Goal: Task Accomplishment & Management: Manage account settings

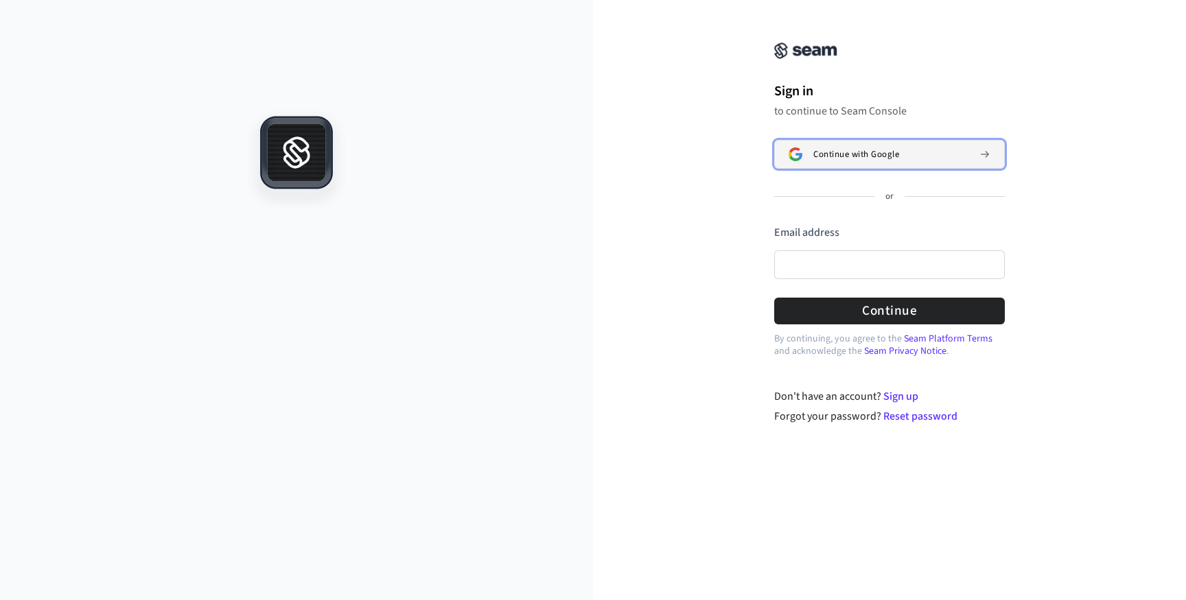
click at [863, 159] on span "Continue with Google" at bounding box center [856, 154] width 86 height 11
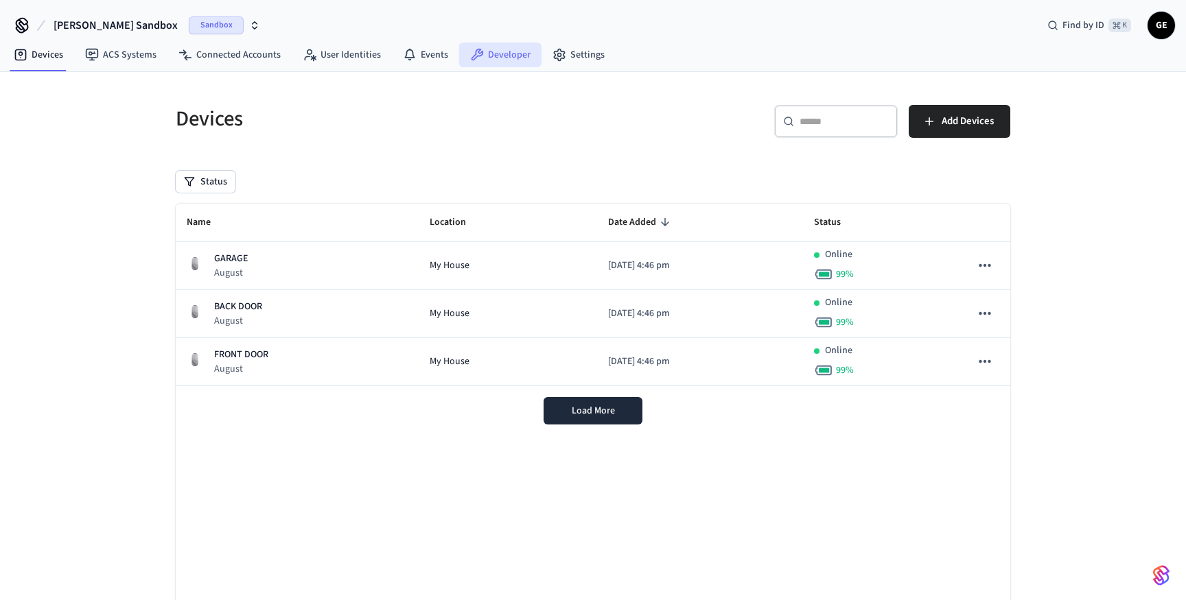
click at [510, 50] on link "Developer" at bounding box center [500, 55] width 82 height 25
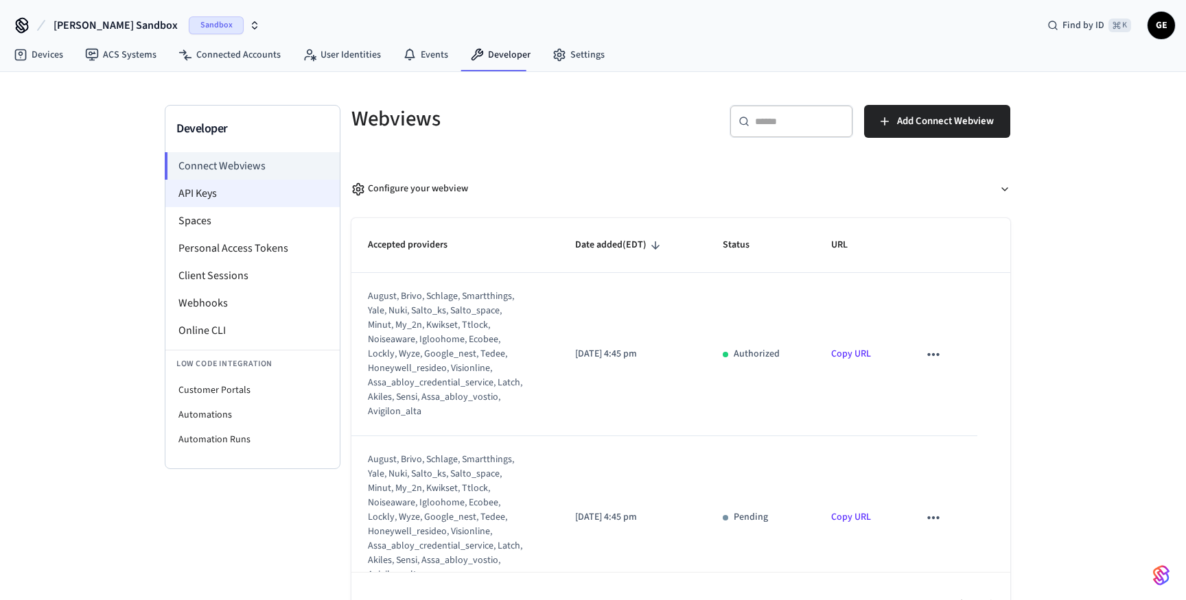
click at [226, 195] on li "API Keys" at bounding box center [252, 193] width 174 height 27
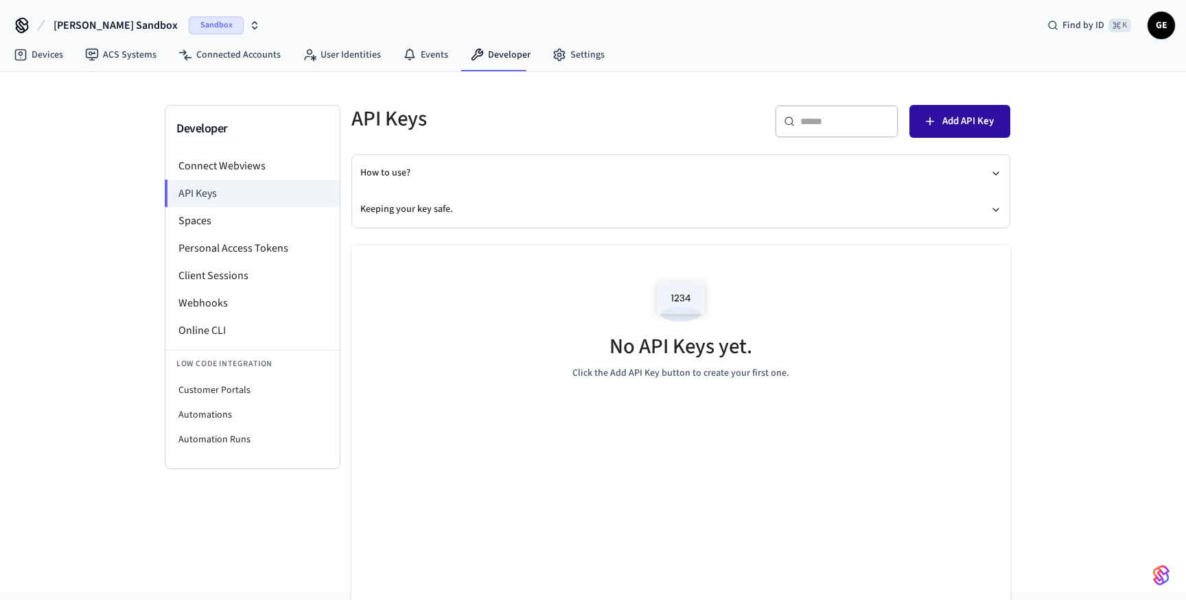
click at [959, 124] on span "Add API Key" at bounding box center [967, 122] width 51 height 18
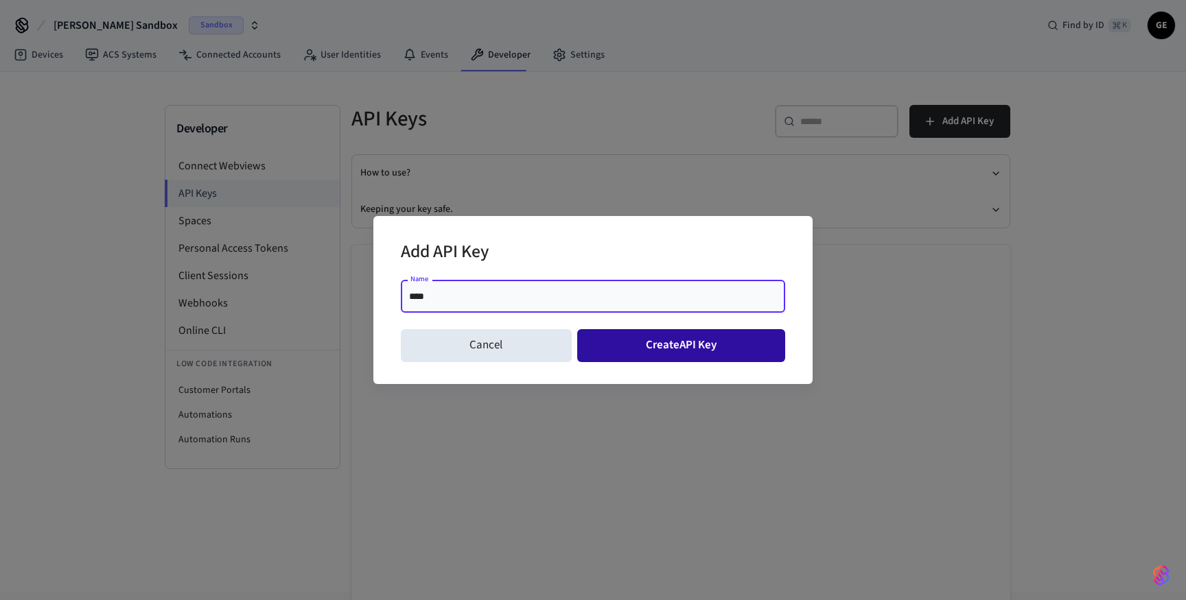
type input "****"
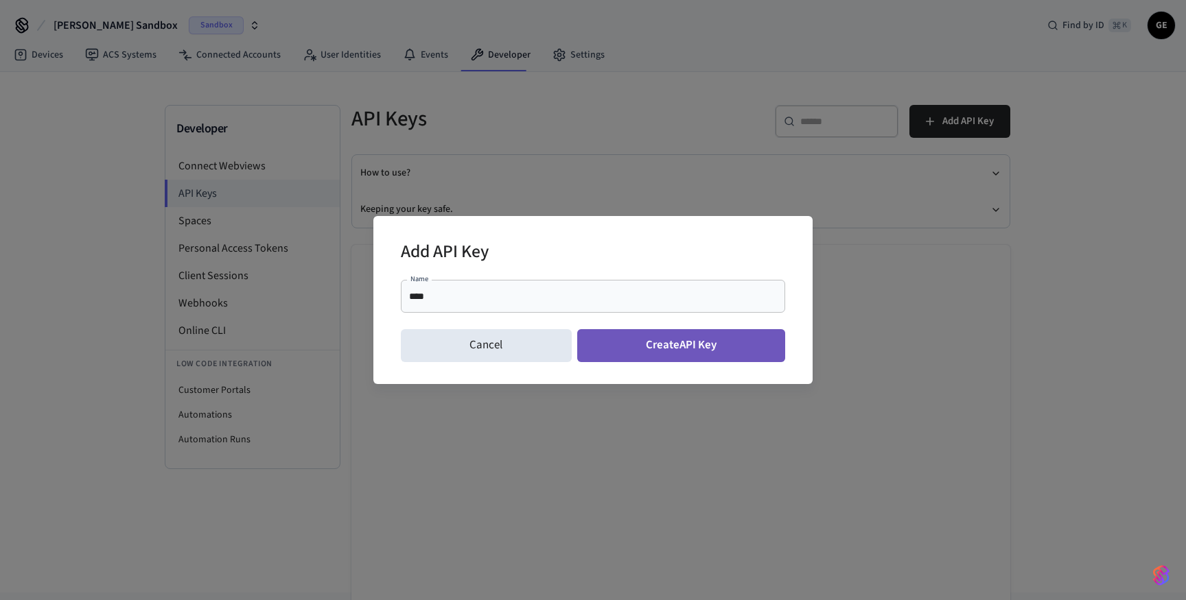
click at [670, 353] on button "Create API Key" at bounding box center [681, 345] width 209 height 33
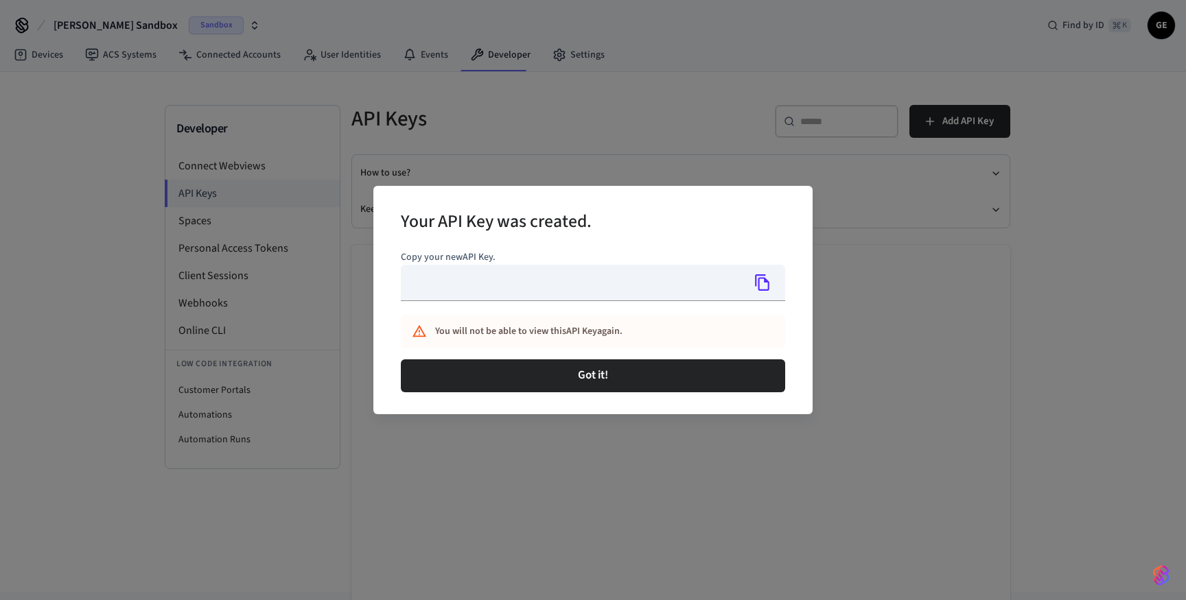
type input "**********"
click at [762, 278] on icon "Copy" at bounding box center [762, 283] width 14 height 16
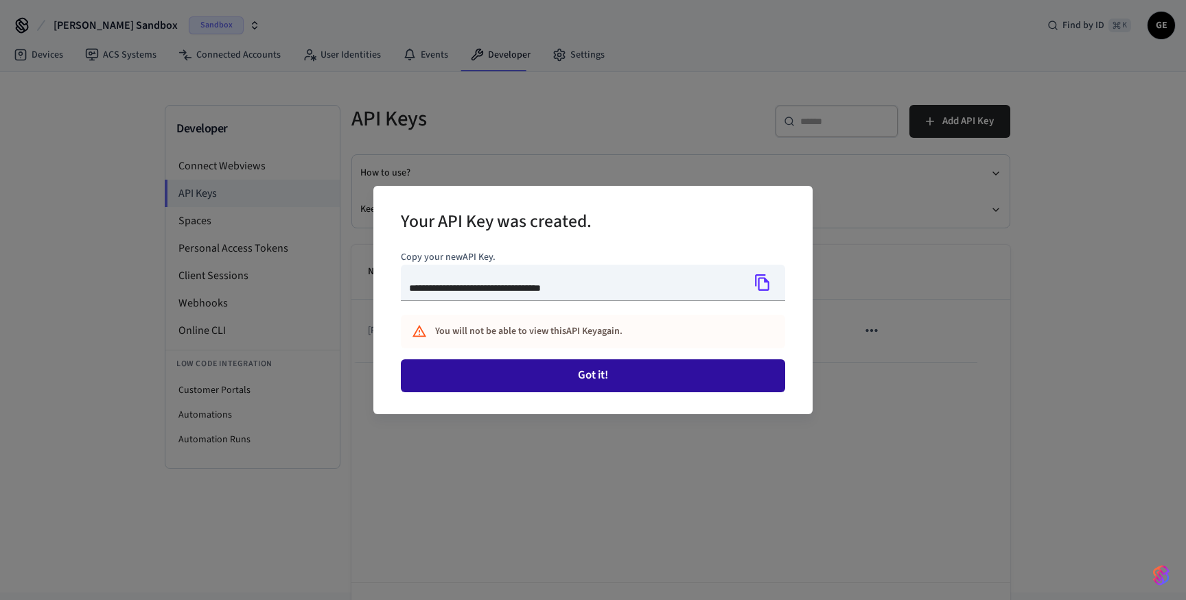
click at [616, 385] on button "Got it!" at bounding box center [593, 376] width 384 height 33
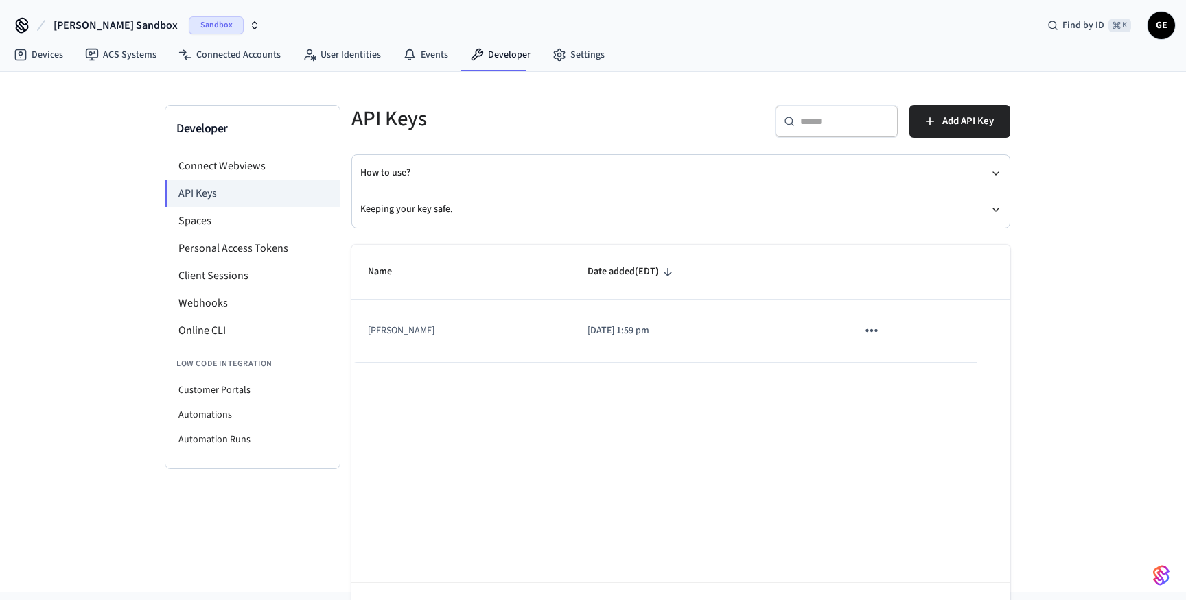
click at [818, 32] on div "[PERSON_NAME] Sandbox Sandbox Find by ID ⌘ K GE" at bounding box center [593, 20] width 1186 height 40
click at [867, 325] on icon "sticky table" at bounding box center [872, 331] width 18 height 18
click at [891, 419] on li "Delete" at bounding box center [888, 422] width 65 height 43
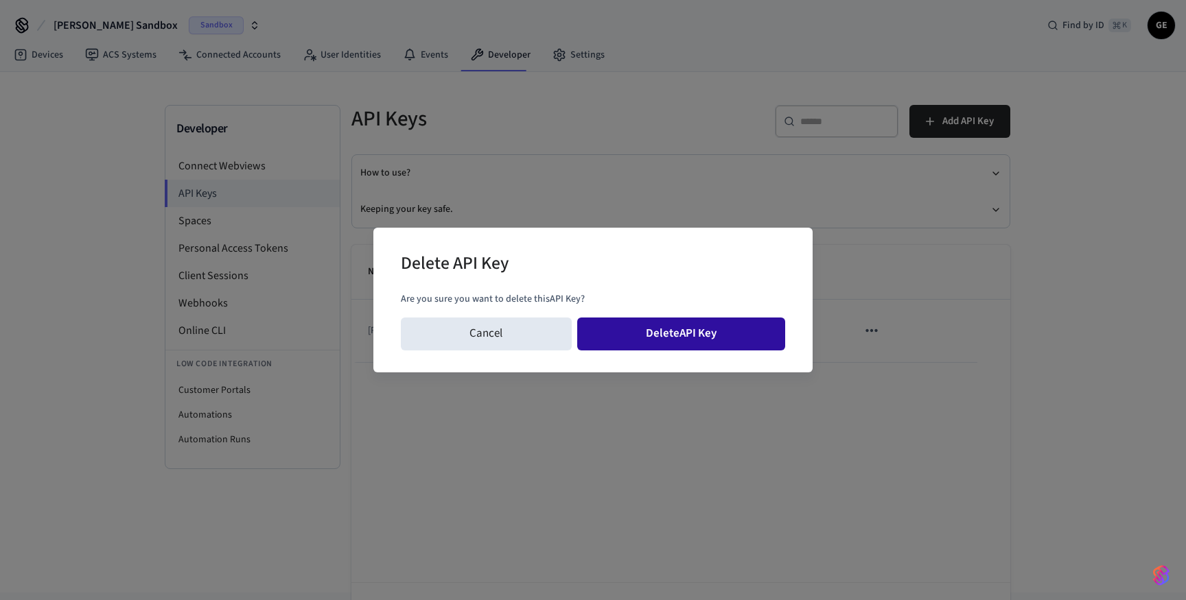
click at [679, 341] on button "Delete API Key" at bounding box center [681, 334] width 209 height 33
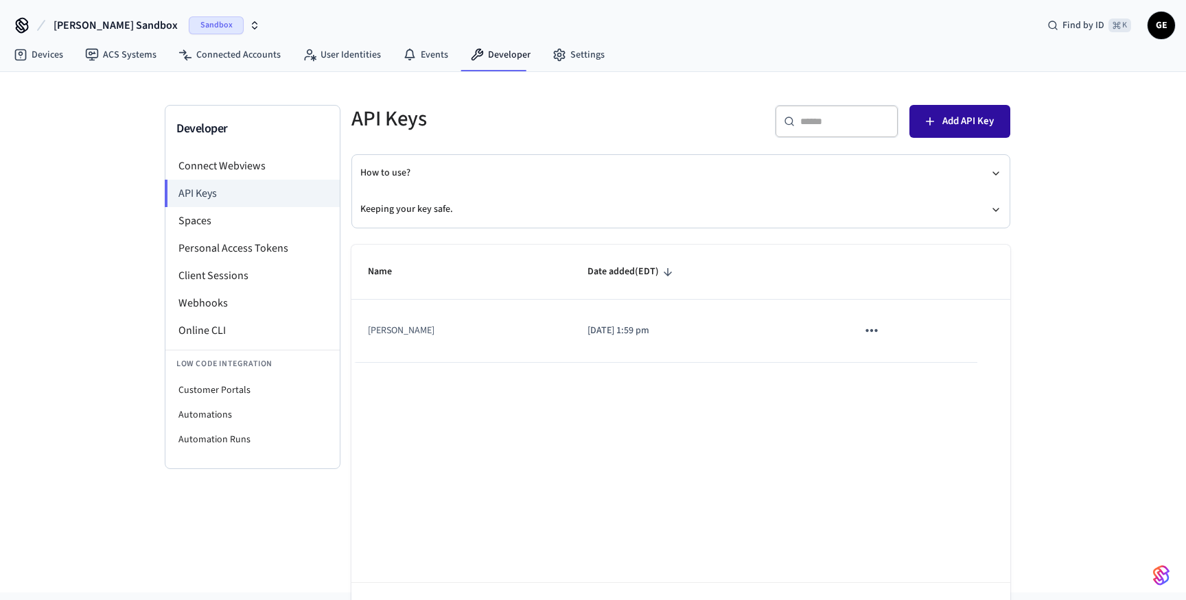
click at [969, 114] on span "Add API Key" at bounding box center [967, 122] width 51 height 18
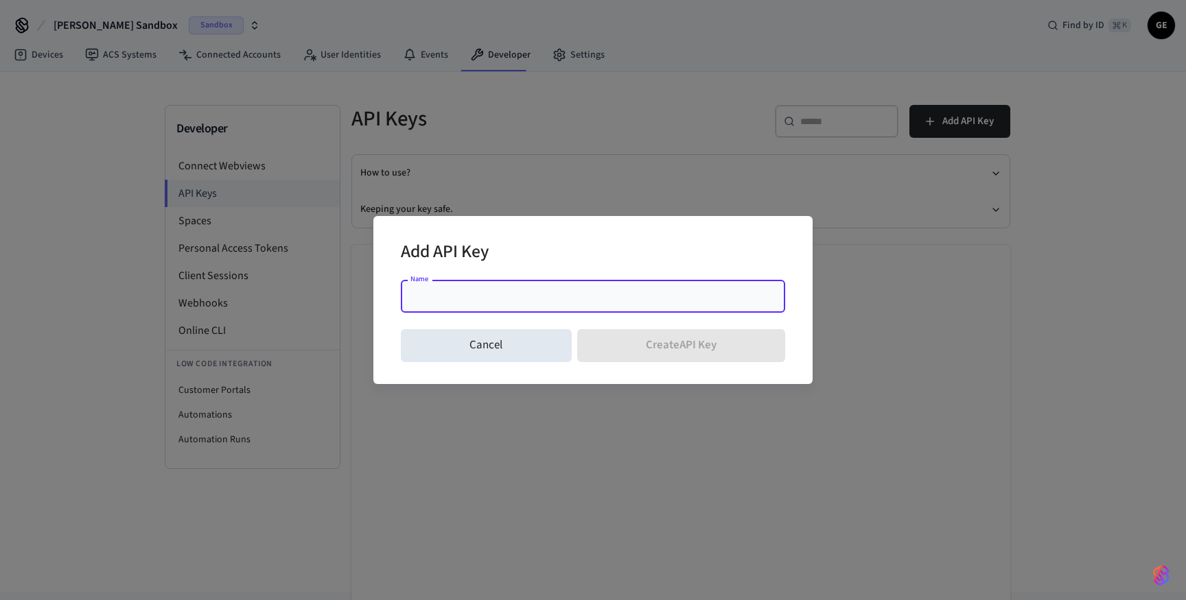
click at [587, 302] on input "Name" at bounding box center [593, 297] width 368 height 14
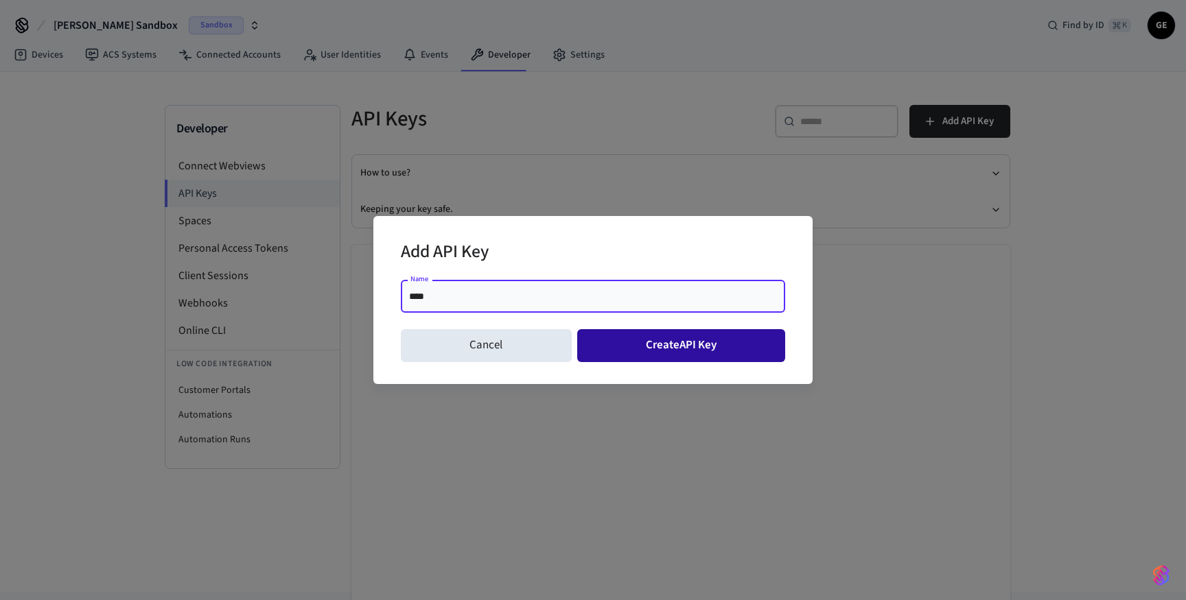
type input "****"
click at [654, 352] on button "Create API Key" at bounding box center [681, 345] width 209 height 33
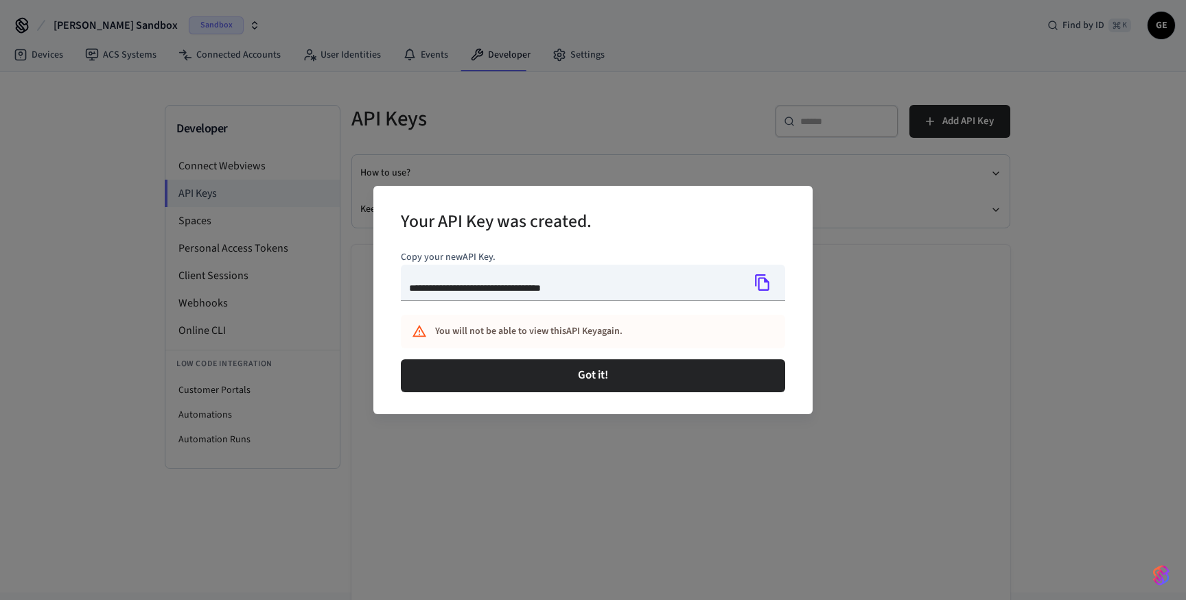
type input "**********"
click at [762, 285] on icon "Copy" at bounding box center [763, 283] width 18 height 18
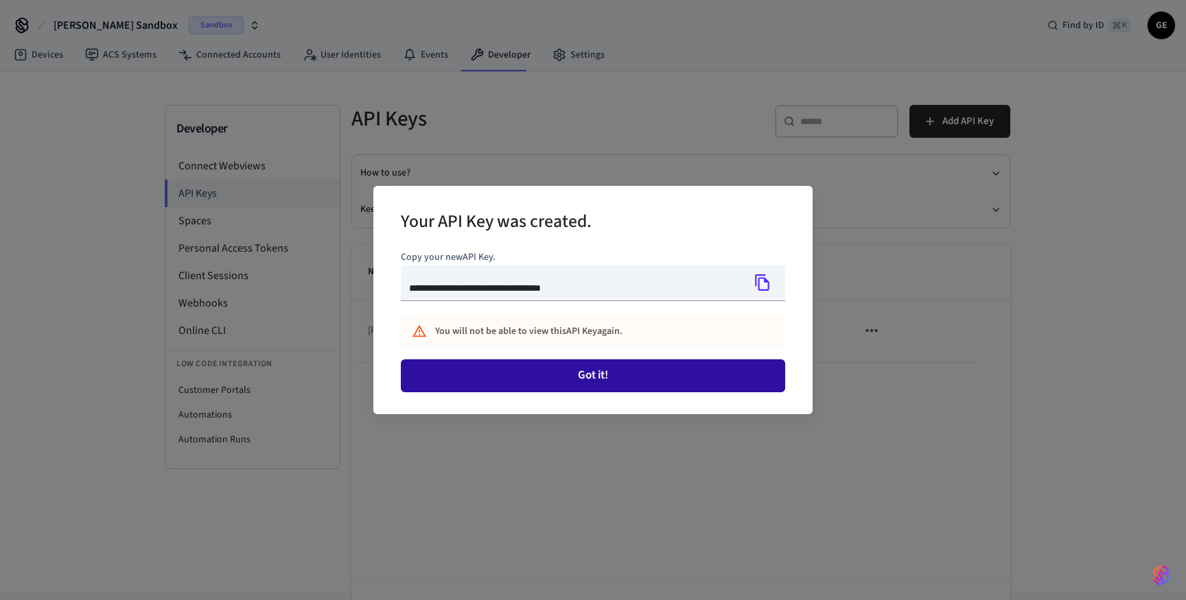
click at [675, 374] on button "Got it!" at bounding box center [593, 376] width 384 height 33
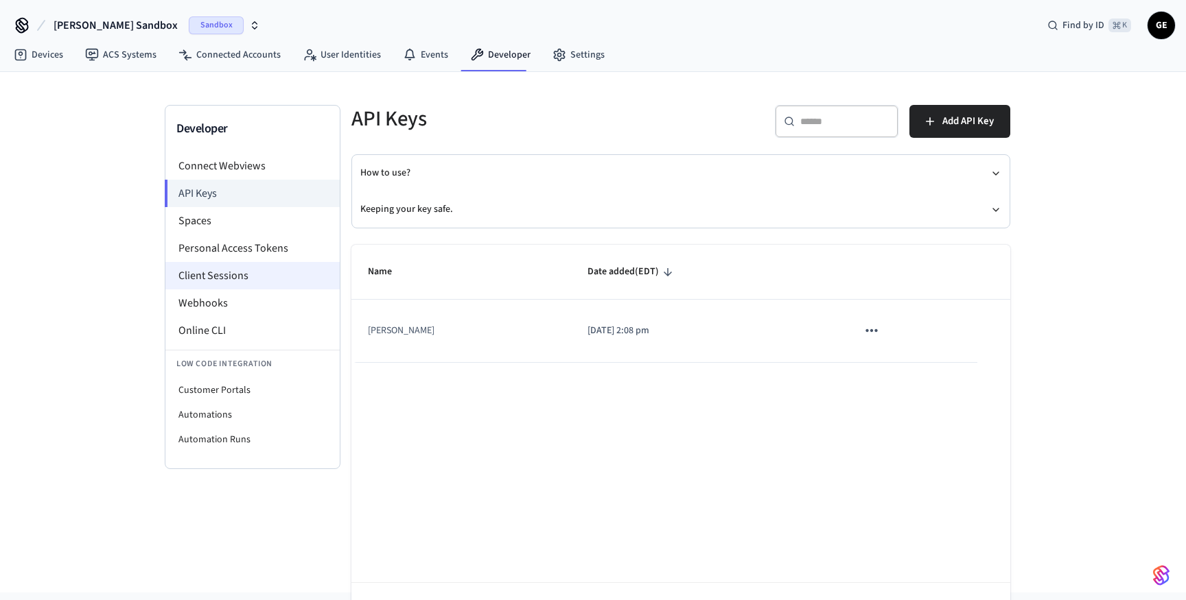
click at [228, 275] on li "Client Sessions" at bounding box center [252, 275] width 174 height 27
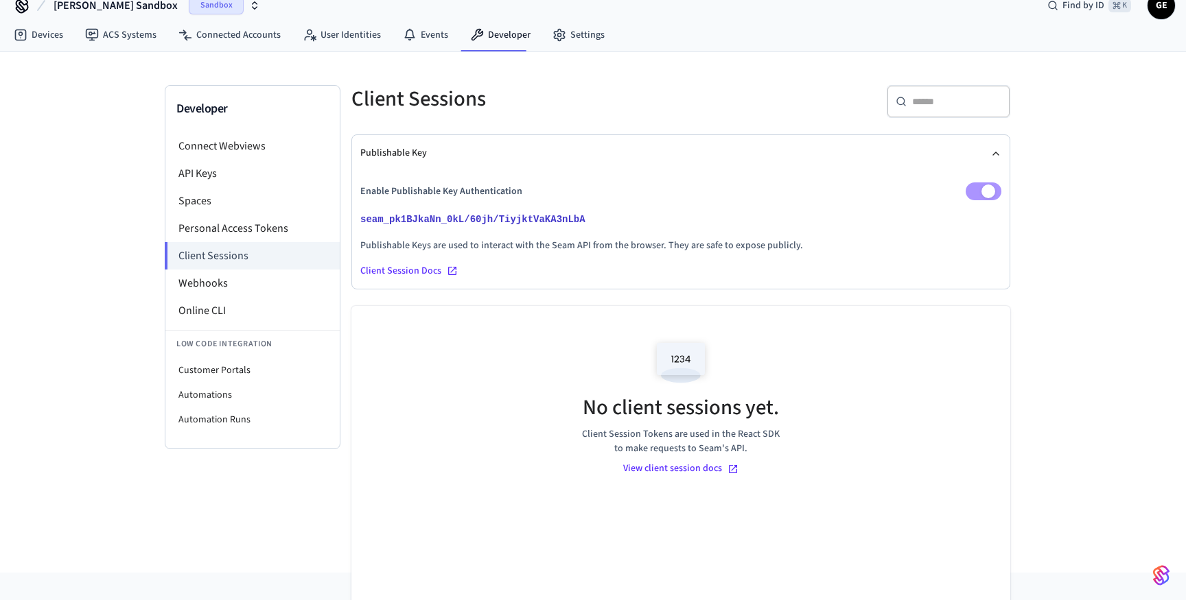
scroll to position [21, 0]
click at [242, 228] on li "Personal Access Tokens" at bounding box center [252, 227] width 174 height 27
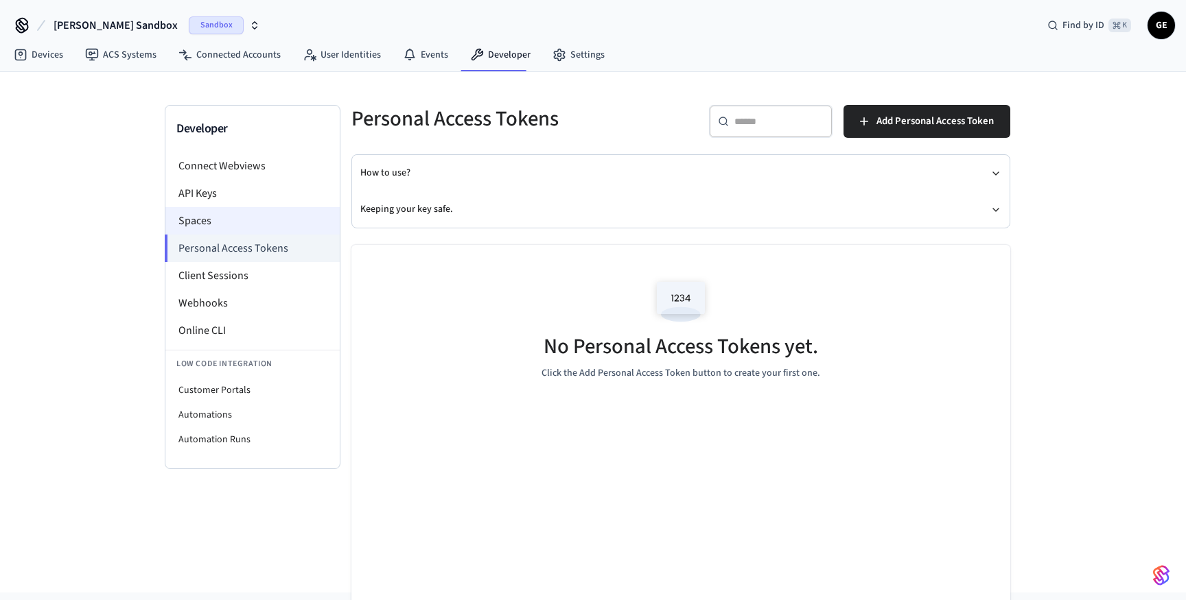
click at [226, 219] on li "Spaces" at bounding box center [252, 220] width 174 height 27
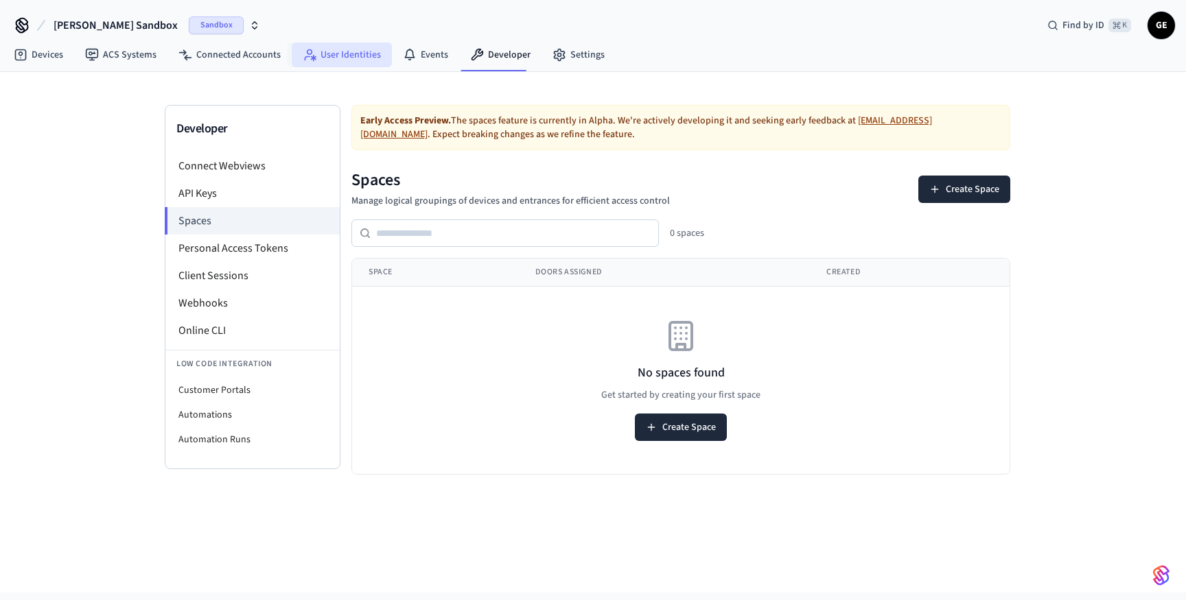
click at [321, 49] on link "User Identities" at bounding box center [342, 55] width 100 height 25
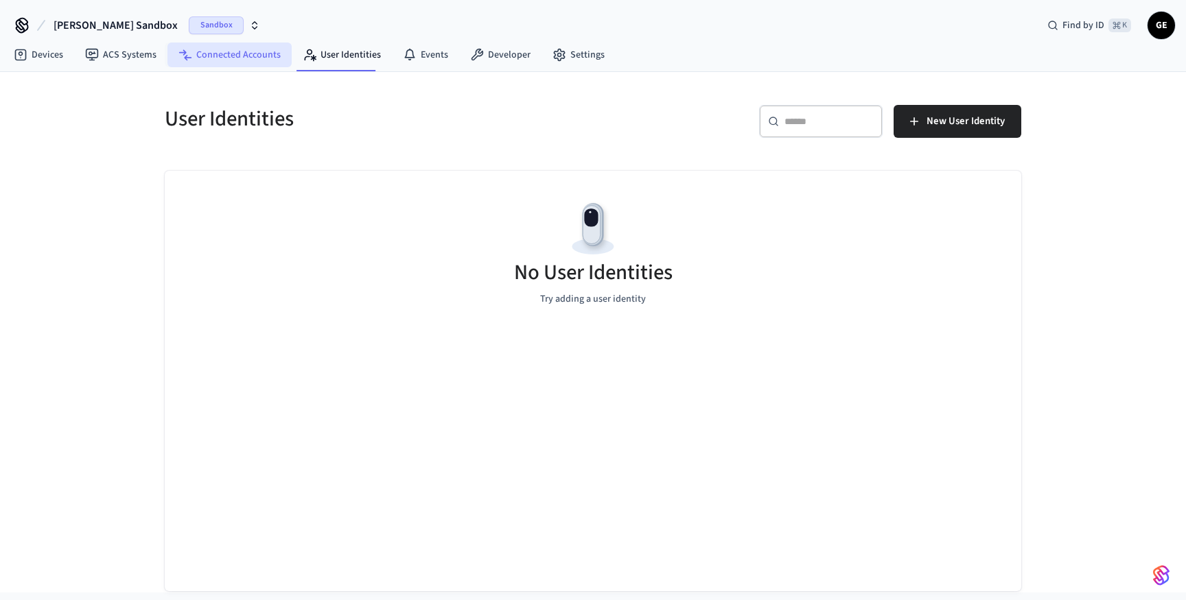
click at [248, 55] on link "Connected Accounts" at bounding box center [229, 55] width 124 height 25
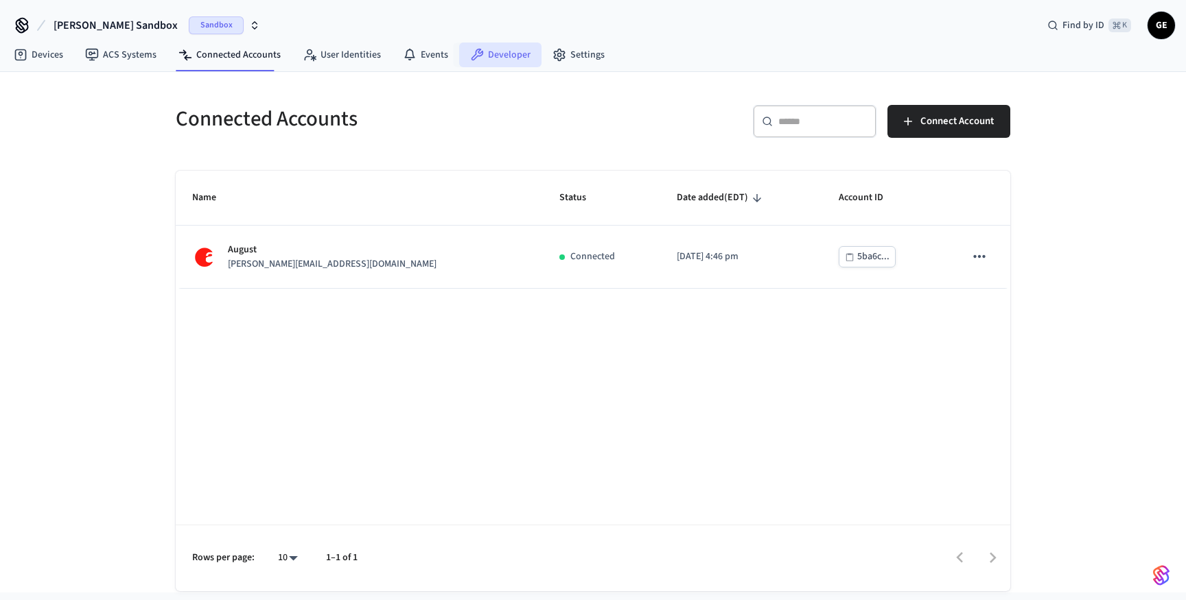
click at [487, 54] on link "Developer" at bounding box center [500, 55] width 82 height 25
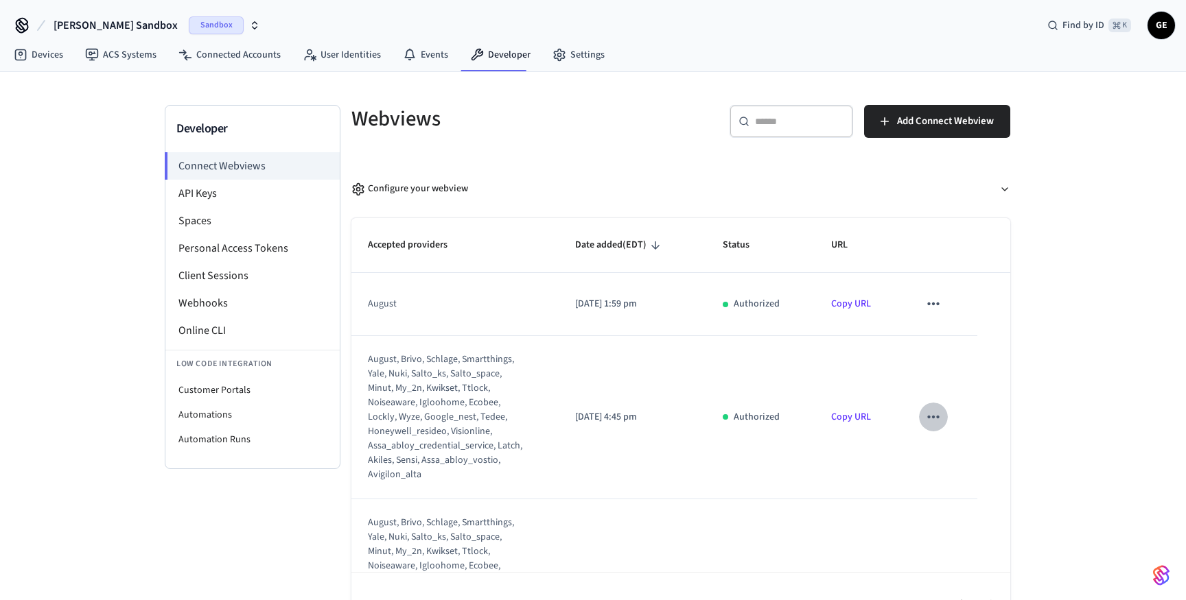
click at [931, 418] on icon "sticky table" at bounding box center [933, 417] width 18 height 18
click at [955, 456] on li "Delete" at bounding box center [961, 461] width 62 height 36
click at [933, 416] on icon "sticky table" at bounding box center [933, 417] width 18 height 18
click at [941, 456] on icon at bounding box center [946, 461] width 11 height 11
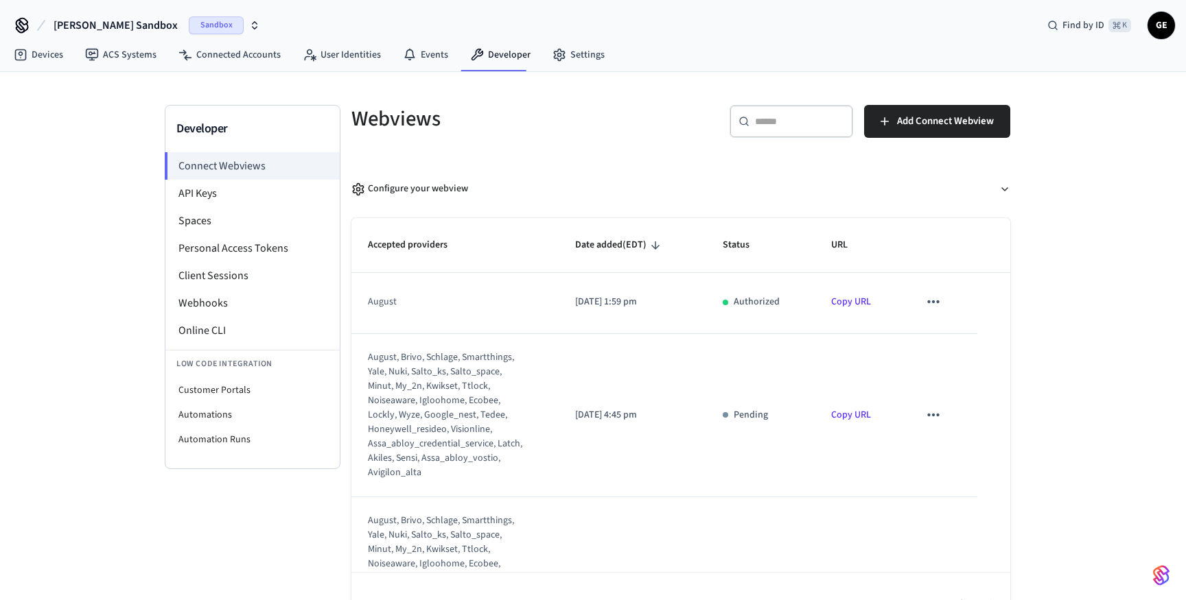
click at [933, 409] on icon "sticky table" at bounding box center [933, 415] width 18 height 18
click at [946, 456] on icon at bounding box center [946, 460] width 6 height 8
click at [850, 301] on link "Copy URL" at bounding box center [851, 304] width 40 height 14
click at [821, 279] on td "Copy URL" at bounding box center [859, 304] width 88 height 62
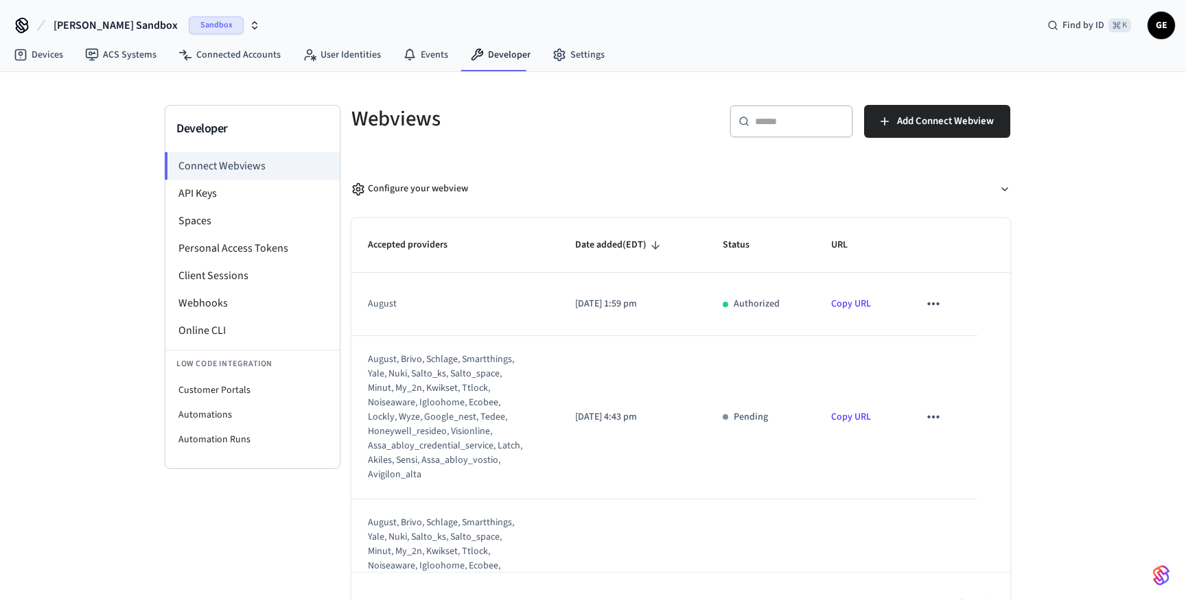
click at [936, 419] on icon "sticky table" at bounding box center [933, 417] width 18 height 18
click at [936, 465] on li "Delete" at bounding box center [961, 461] width 62 height 36
click at [933, 425] on icon "sticky table" at bounding box center [933, 417] width 18 height 18
click at [943, 463] on icon at bounding box center [946, 461] width 11 height 11
click at [935, 415] on icon "sticky table" at bounding box center [933, 417] width 18 height 18
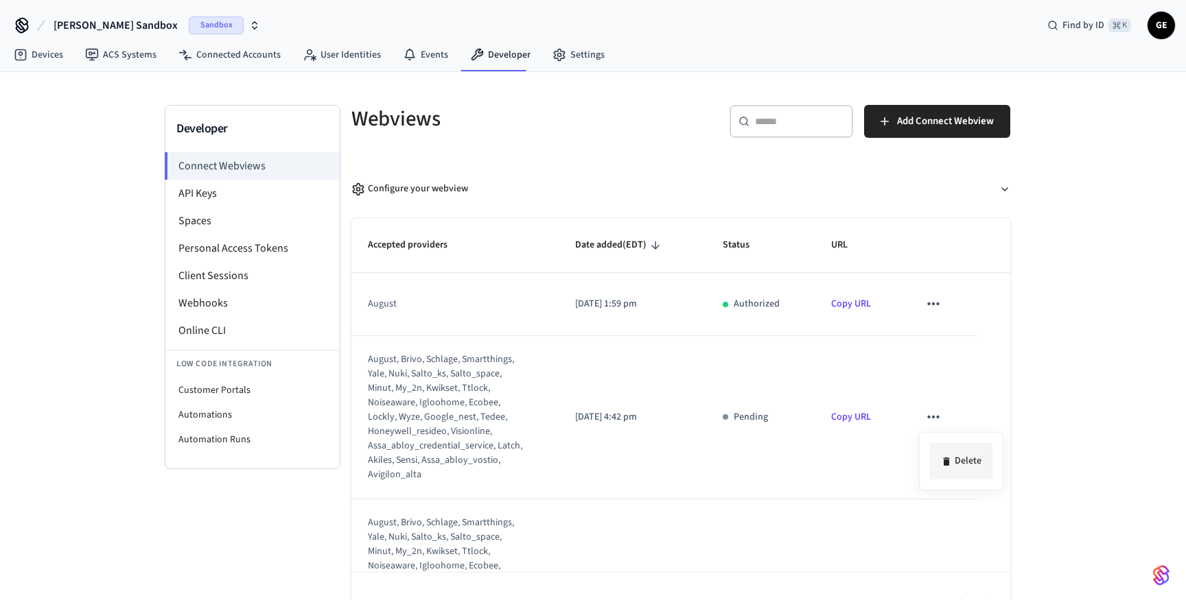
click at [938, 465] on li "Delete" at bounding box center [961, 461] width 62 height 36
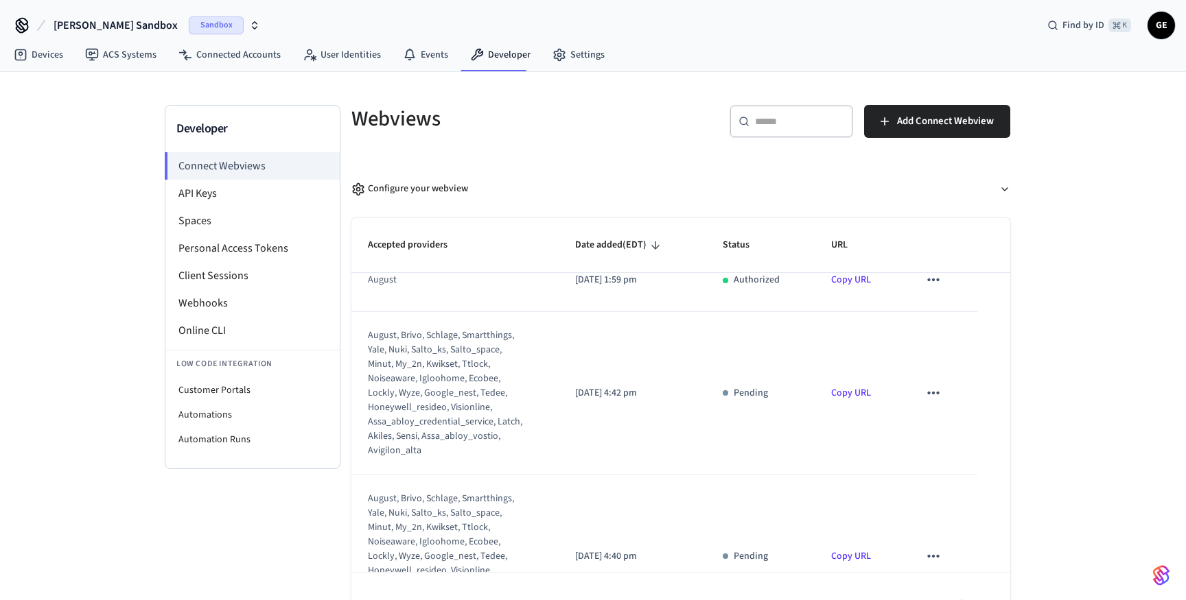
click at [944, 392] on button "sticky table" at bounding box center [933, 393] width 29 height 29
click at [957, 449] on li "Delete" at bounding box center [961, 437] width 62 height 36
click at [931, 396] on icon "sticky table" at bounding box center [933, 393] width 18 height 18
click at [947, 445] on div "Delete" at bounding box center [593, 300] width 1186 height 600
click at [931, 384] on div at bounding box center [593, 300] width 1186 height 600
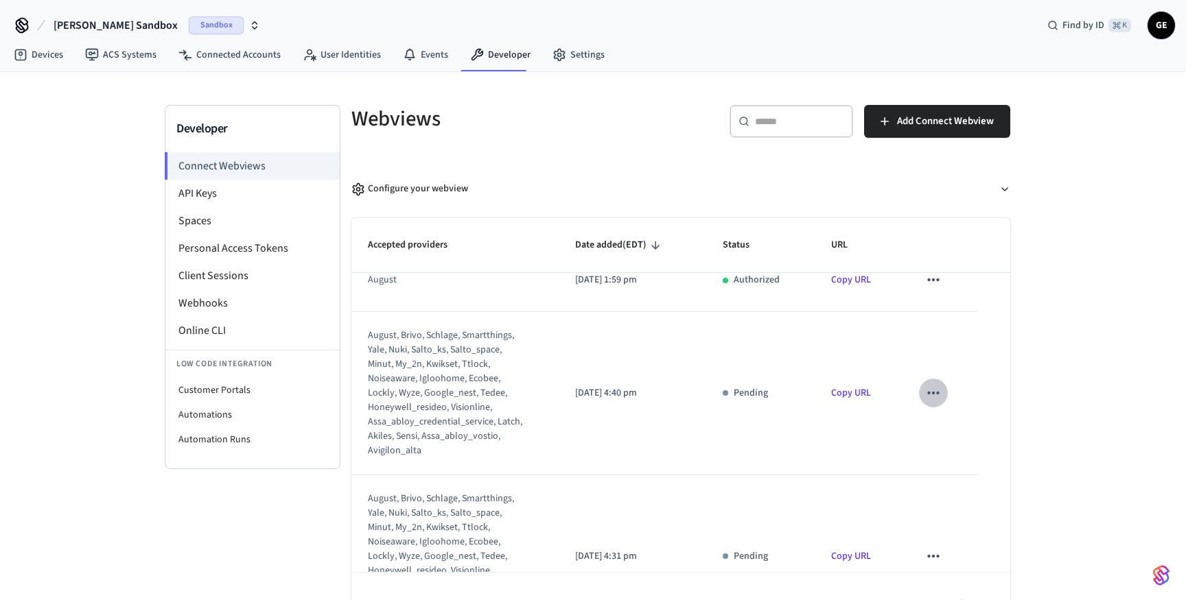
click at [931, 390] on icon "sticky table" at bounding box center [933, 393] width 18 height 18
click at [949, 447] on li "Delete" at bounding box center [961, 437] width 62 height 36
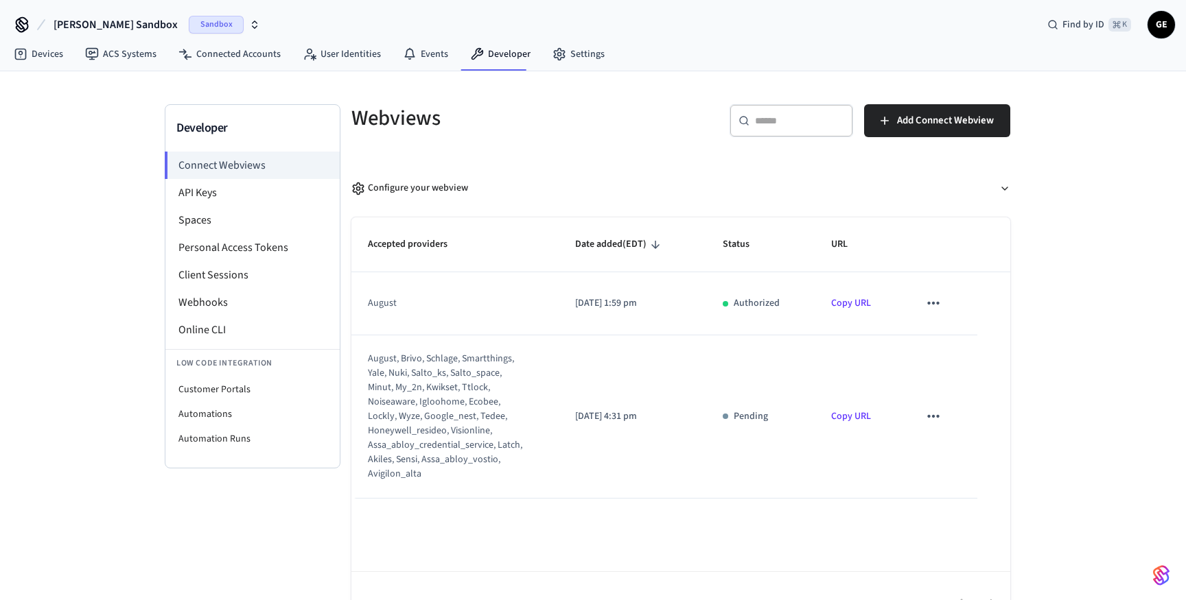
scroll to position [0, 0]
click at [935, 423] on icon "sticky table" at bounding box center [933, 417] width 18 height 18
click at [945, 461] on icon at bounding box center [946, 462] width 6 height 8
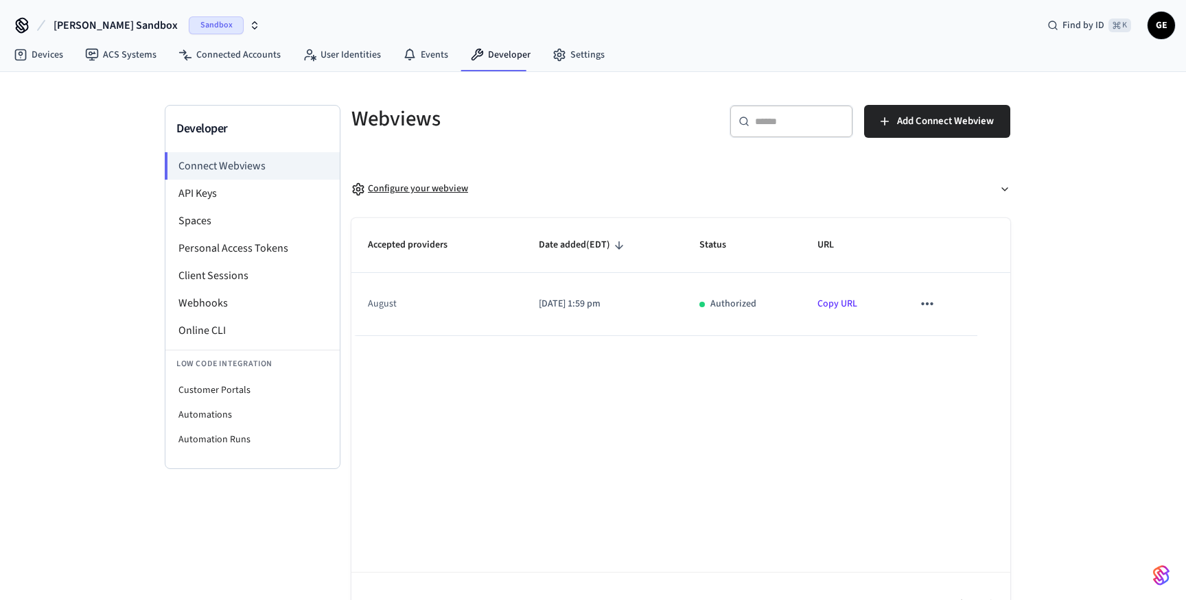
click at [416, 187] on div "Configure your webview" at bounding box center [409, 189] width 117 height 14
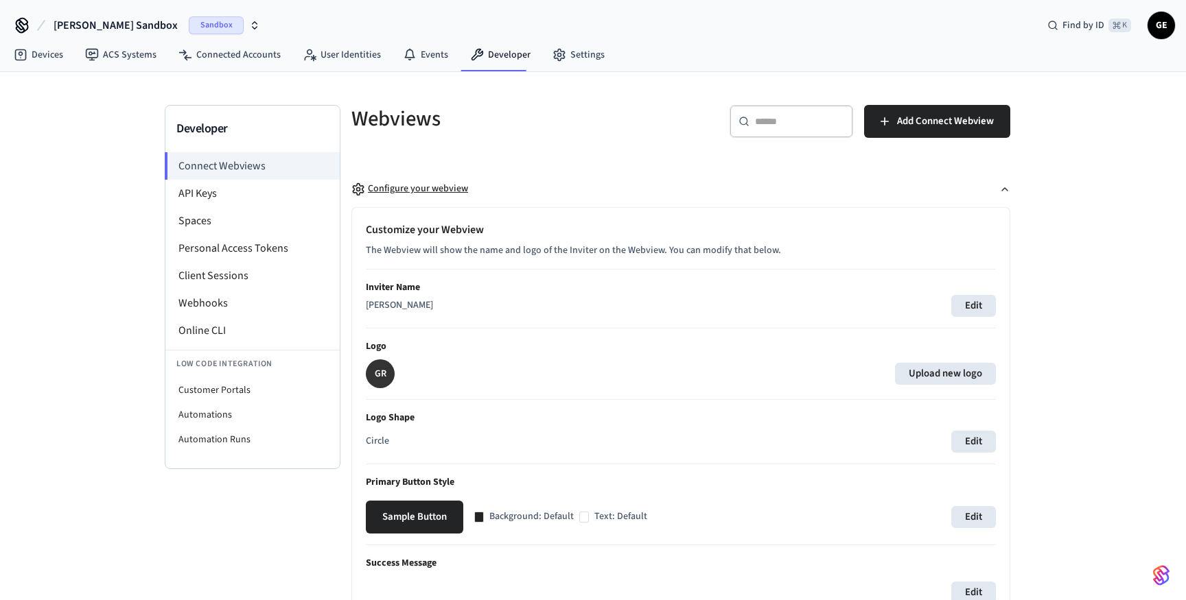
click at [367, 185] on div "Configure your webview" at bounding box center [409, 189] width 117 height 14
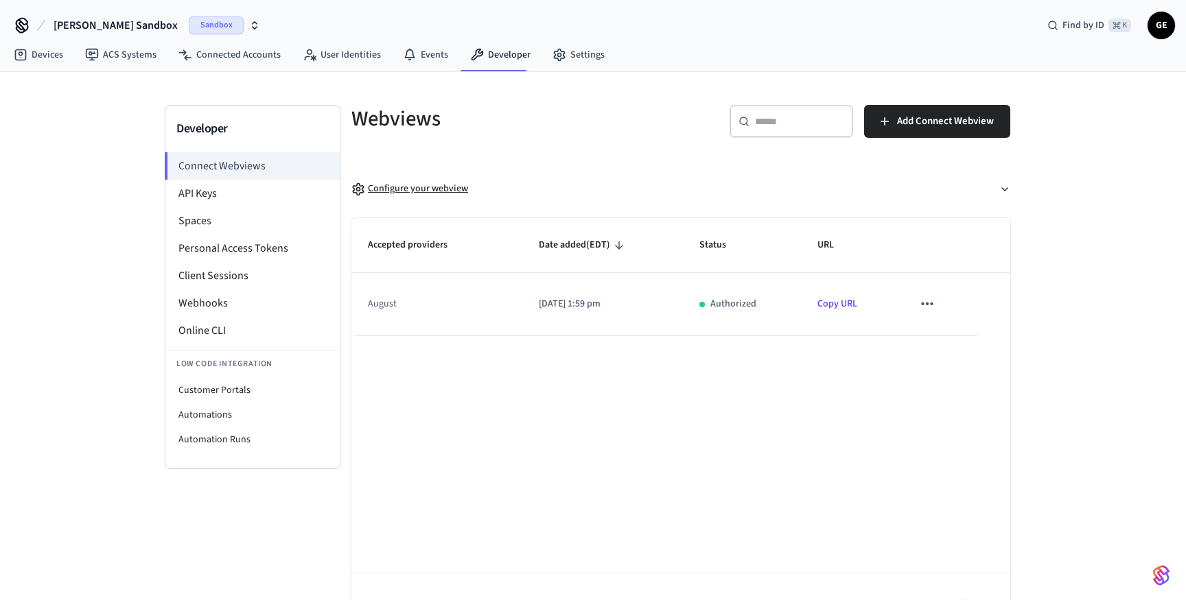
click at [367, 185] on div "Configure your webview" at bounding box center [409, 189] width 117 height 14
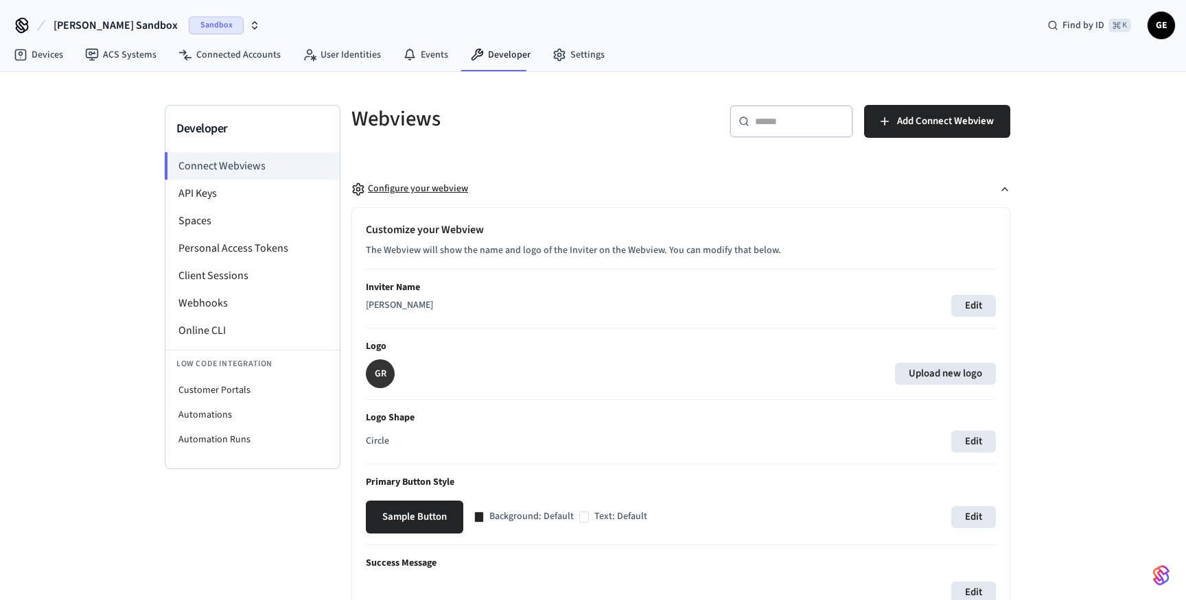
click at [367, 185] on div "Configure your webview" at bounding box center [409, 189] width 117 height 14
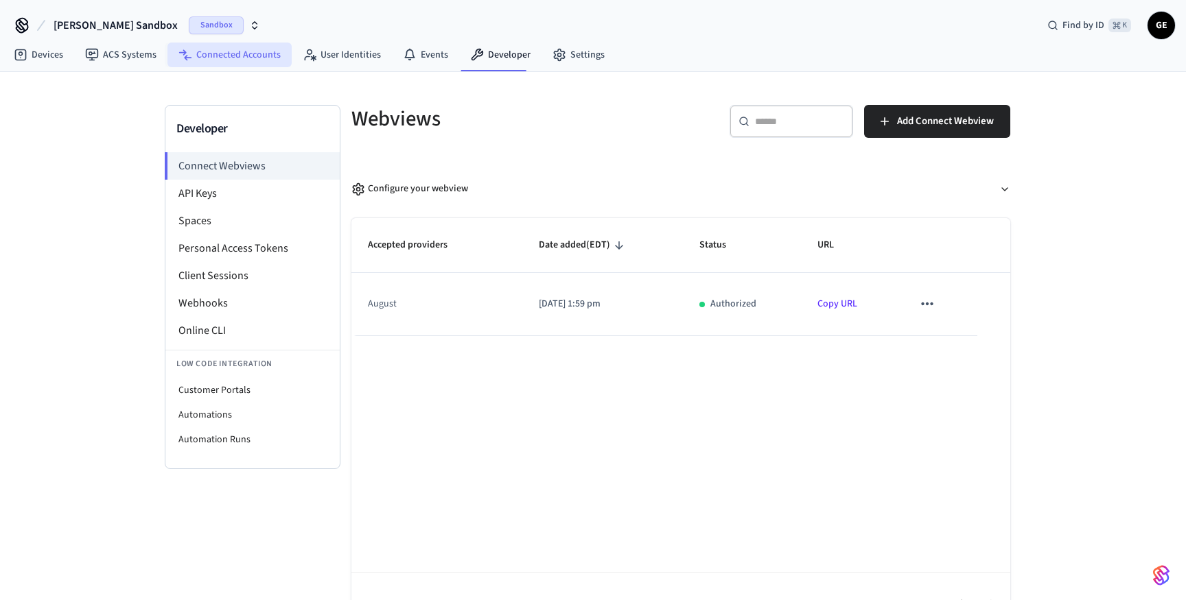
click at [226, 54] on link "Connected Accounts" at bounding box center [229, 55] width 124 height 25
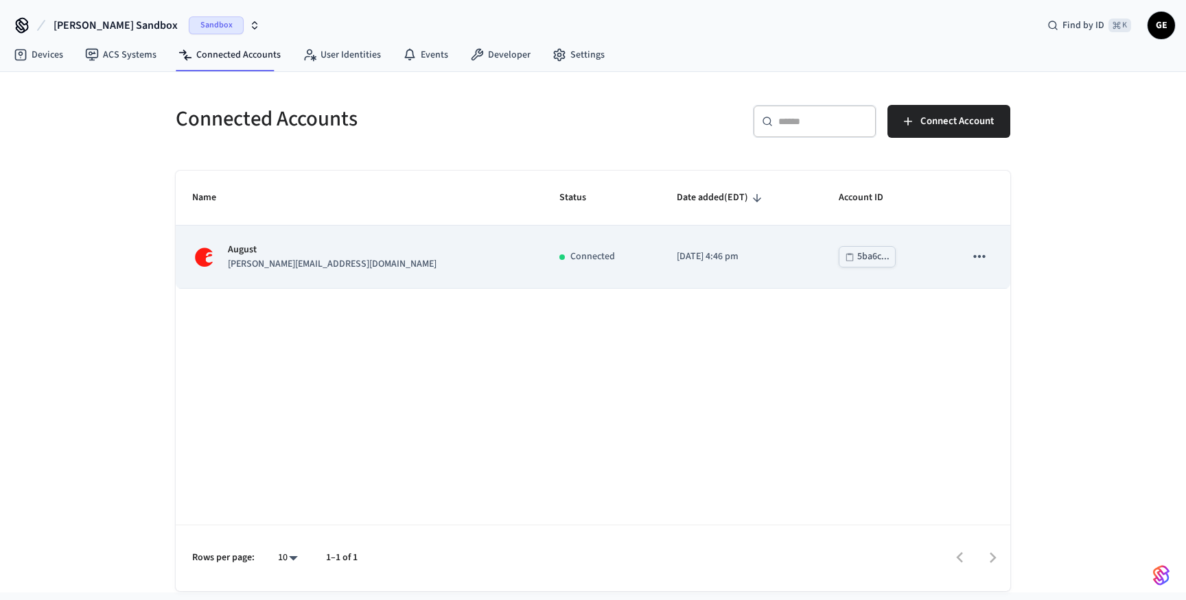
click at [401, 266] on div "[PERSON_NAME] [PERSON_NAME][EMAIL_ADDRESS][DOMAIN_NAME]" at bounding box center [359, 257] width 334 height 29
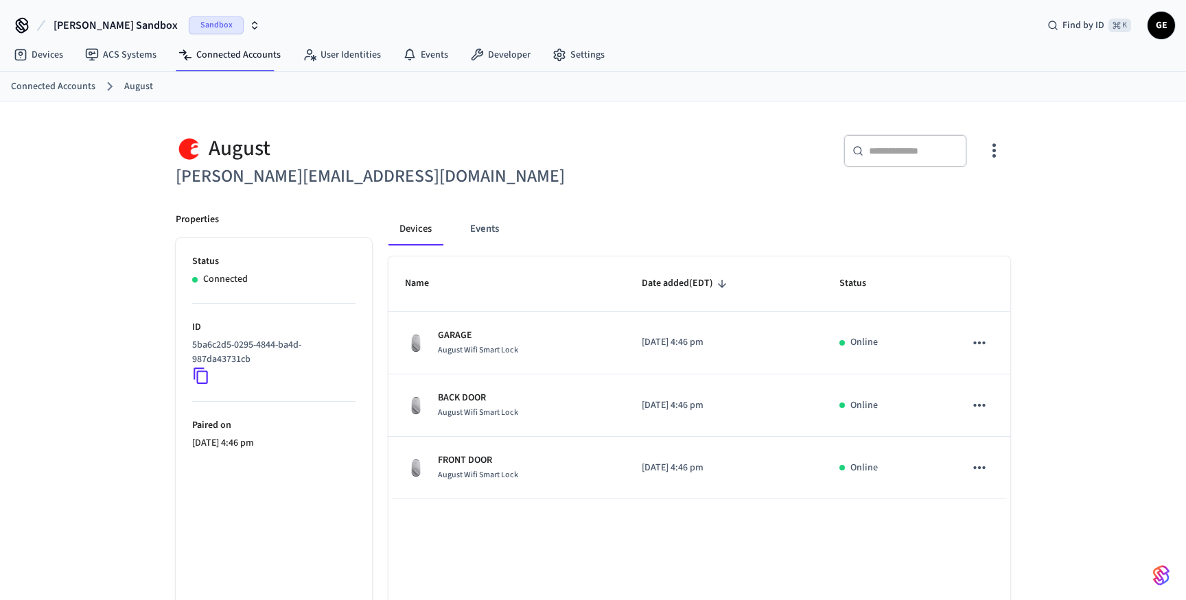
scroll to position [2, 0]
click at [493, 211] on button "Events" at bounding box center [484, 227] width 51 height 33
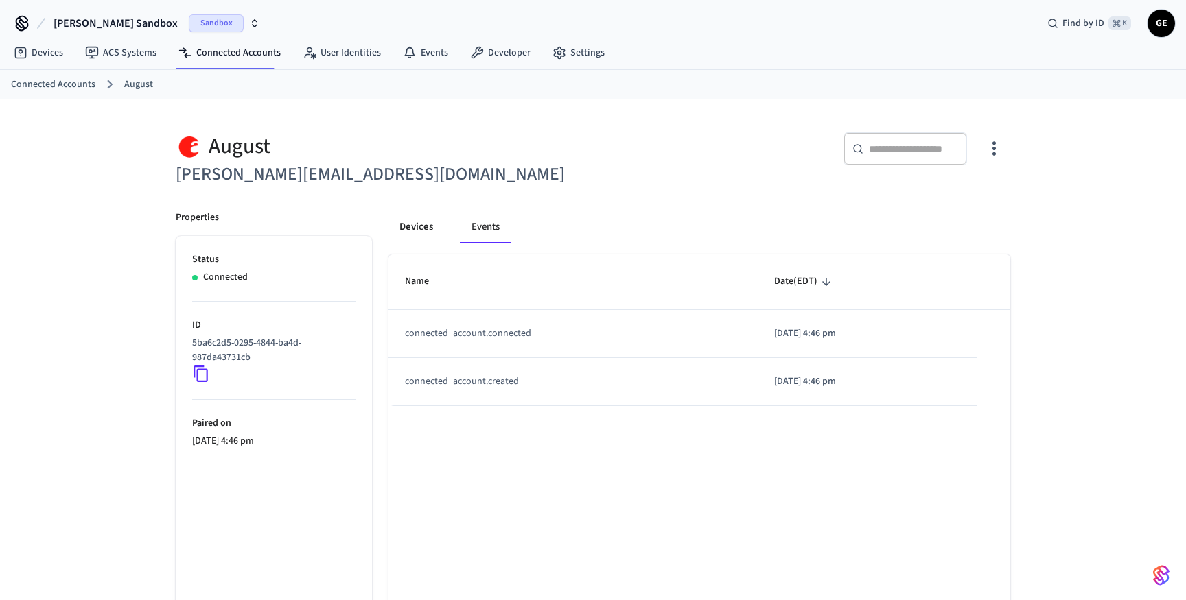
click at [399, 233] on button "Devices" at bounding box center [416, 227] width 56 height 33
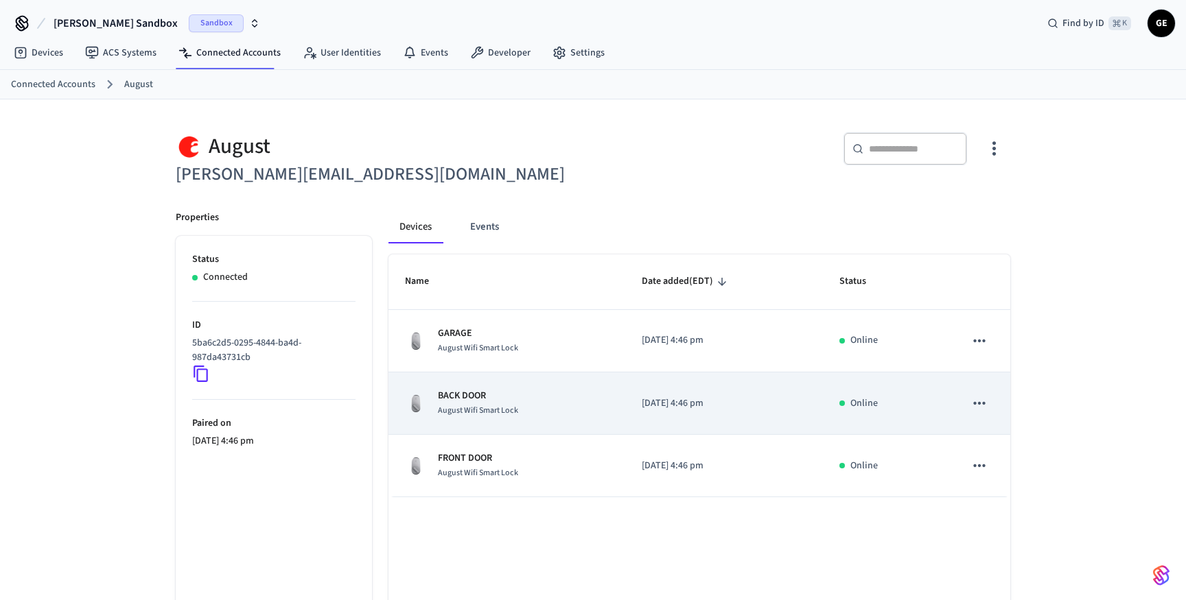
click at [576, 417] on div "BACK DOOR [PERSON_NAME] Lock" at bounding box center [507, 403] width 204 height 29
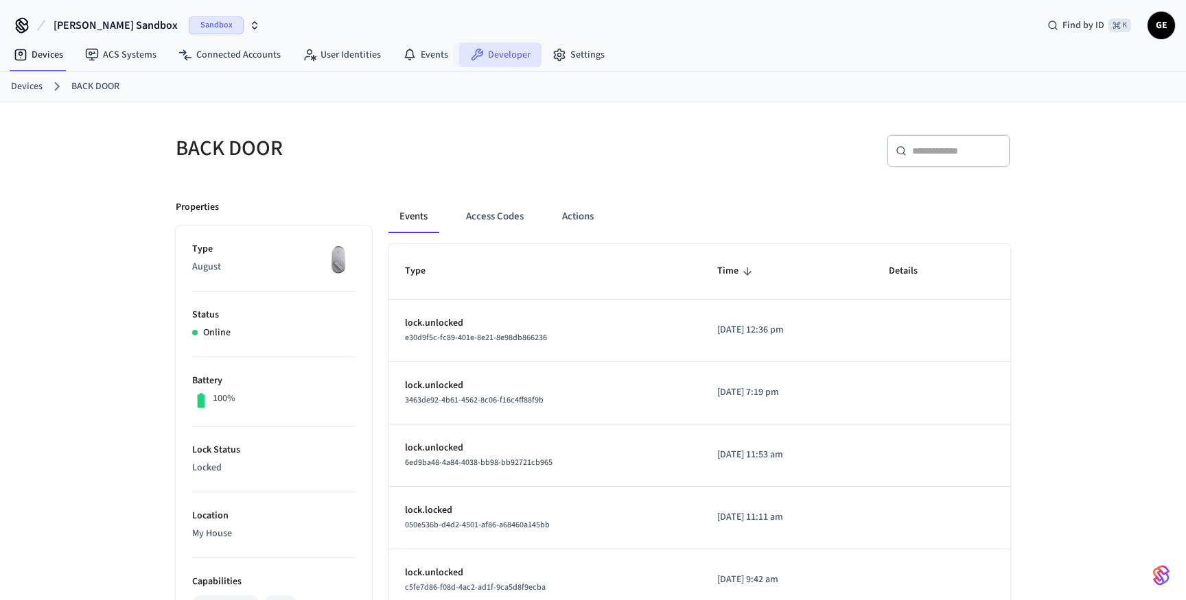
click at [502, 47] on link "Developer" at bounding box center [500, 55] width 82 height 25
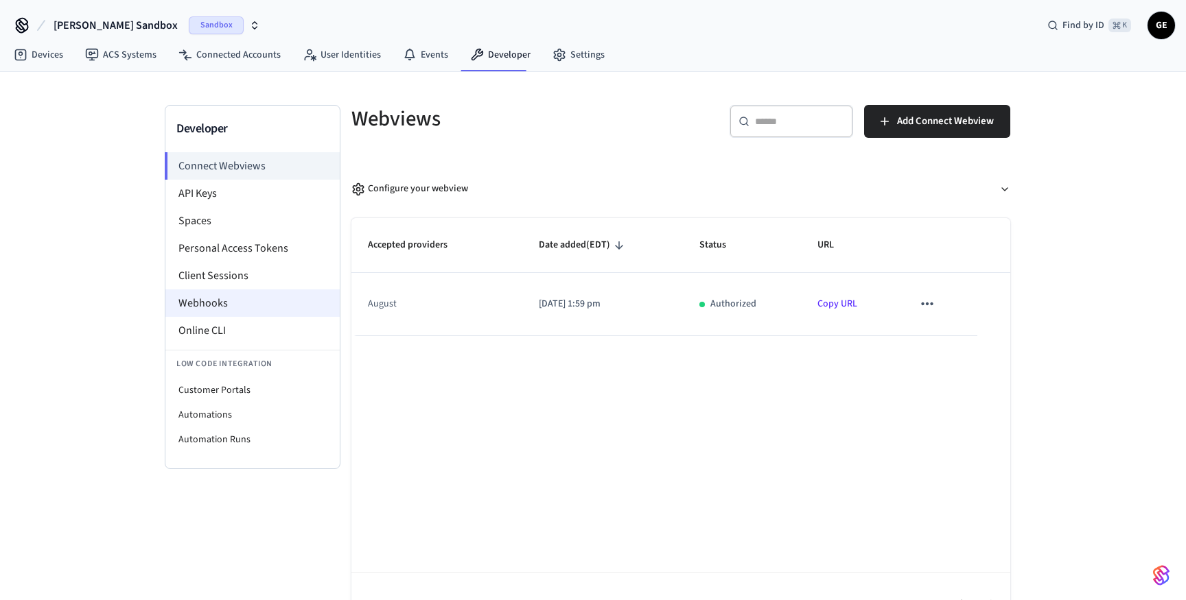
click at [246, 294] on li "Webhooks" at bounding box center [252, 303] width 174 height 27
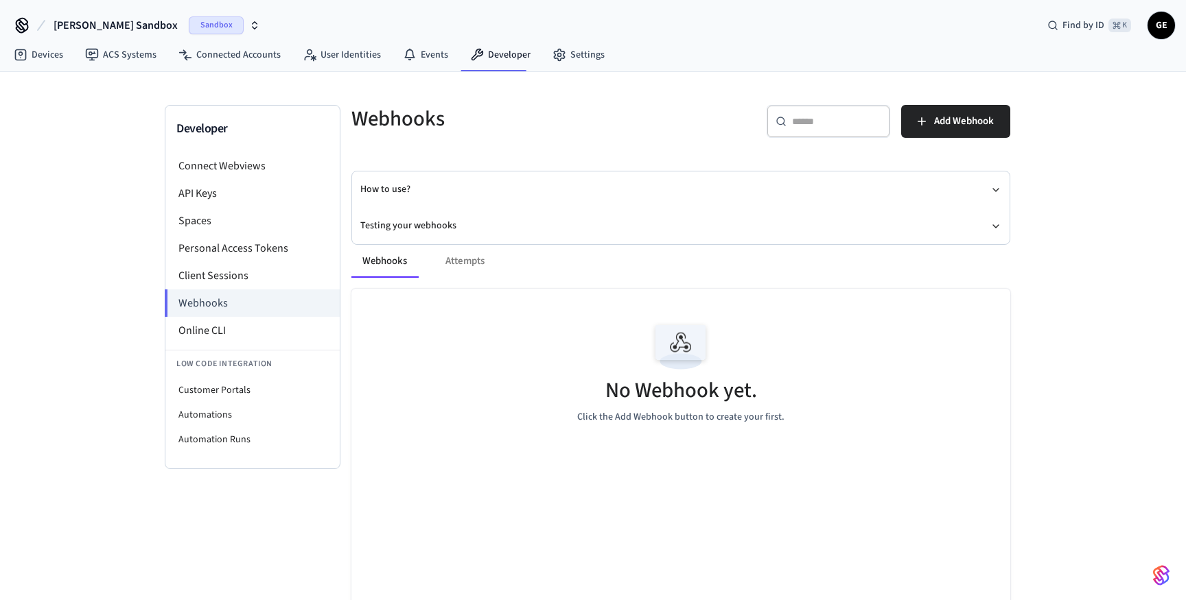
click at [468, 258] on div "Webhooks Attempts" at bounding box center [680, 261] width 659 height 33
click at [401, 261] on button "Webhooks" at bounding box center [384, 261] width 67 height 33
click at [474, 265] on div "Webhooks Attempts" at bounding box center [680, 261] width 659 height 33
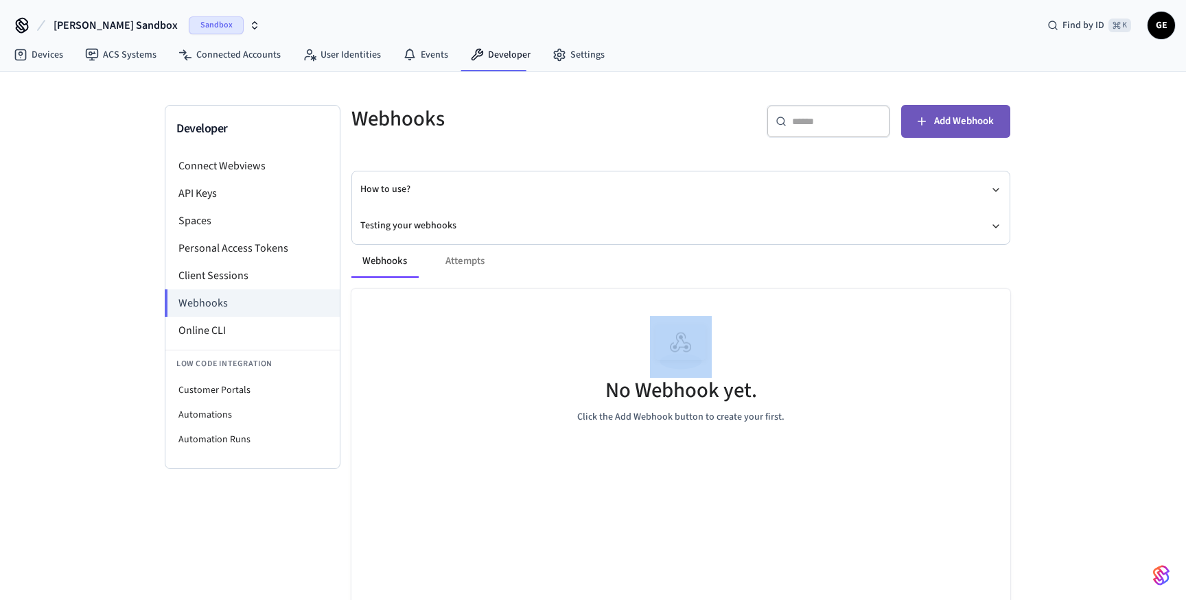
click at [947, 119] on span "Add Webhook" at bounding box center [964, 122] width 60 height 18
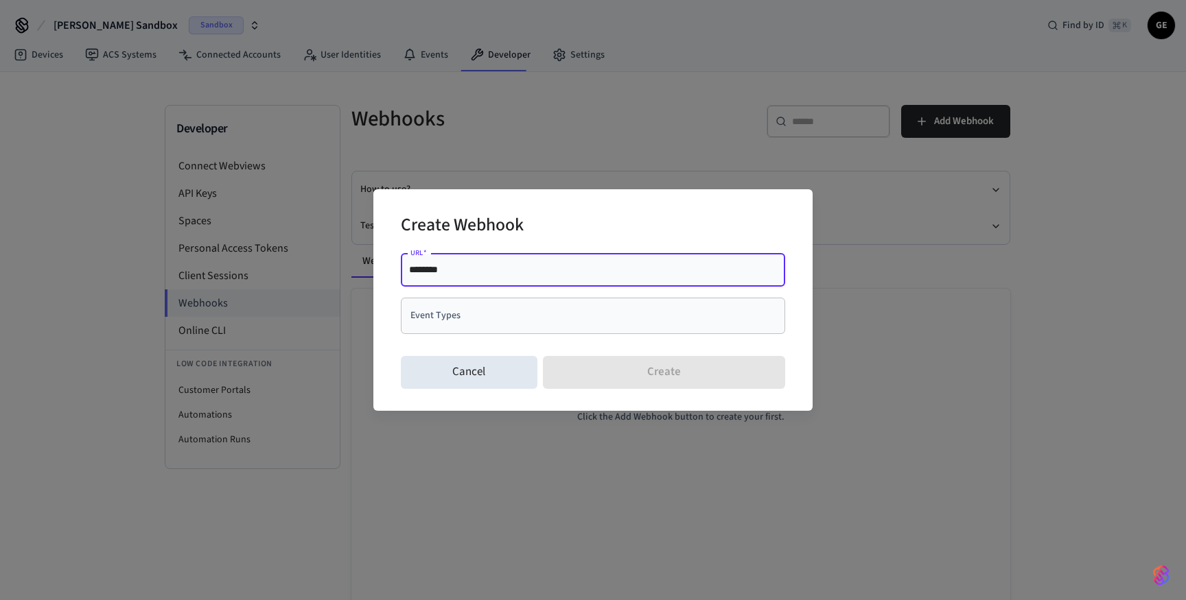
click at [477, 320] on input "Event Types" at bounding box center [582, 316] width 351 height 24
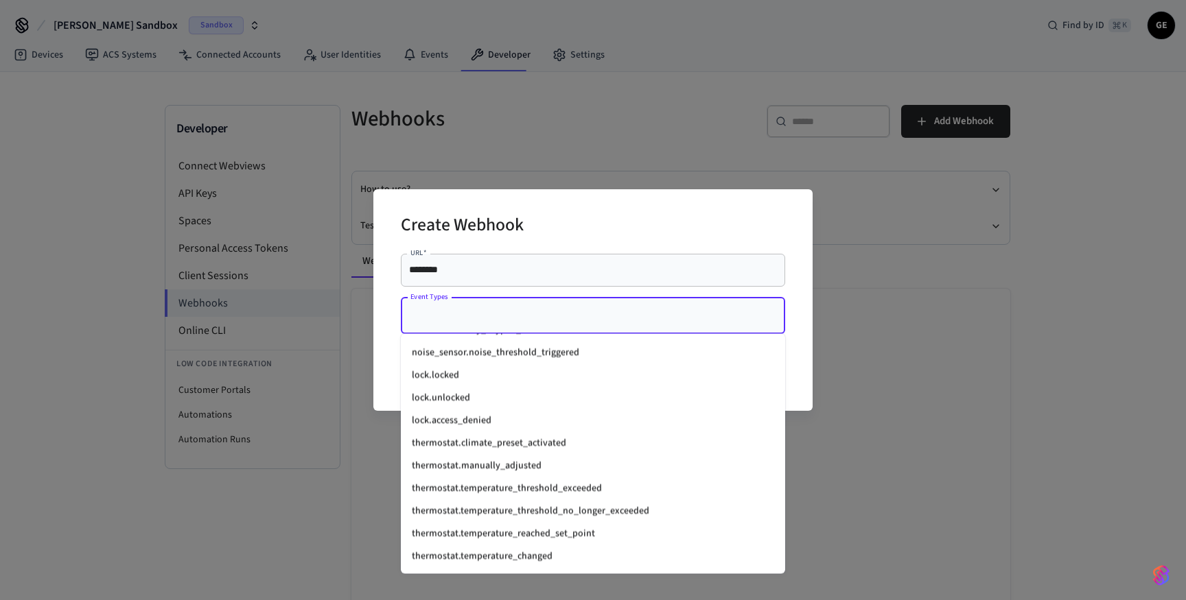
scroll to position [1782, 0]
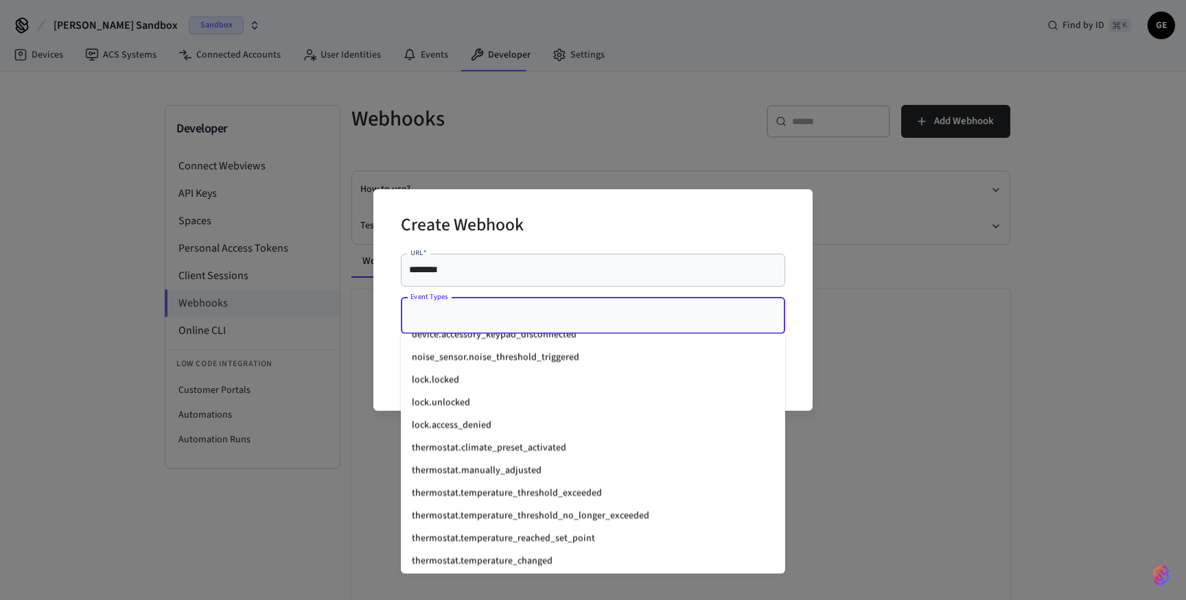
click at [493, 384] on li "lock.locked" at bounding box center [593, 381] width 384 height 23
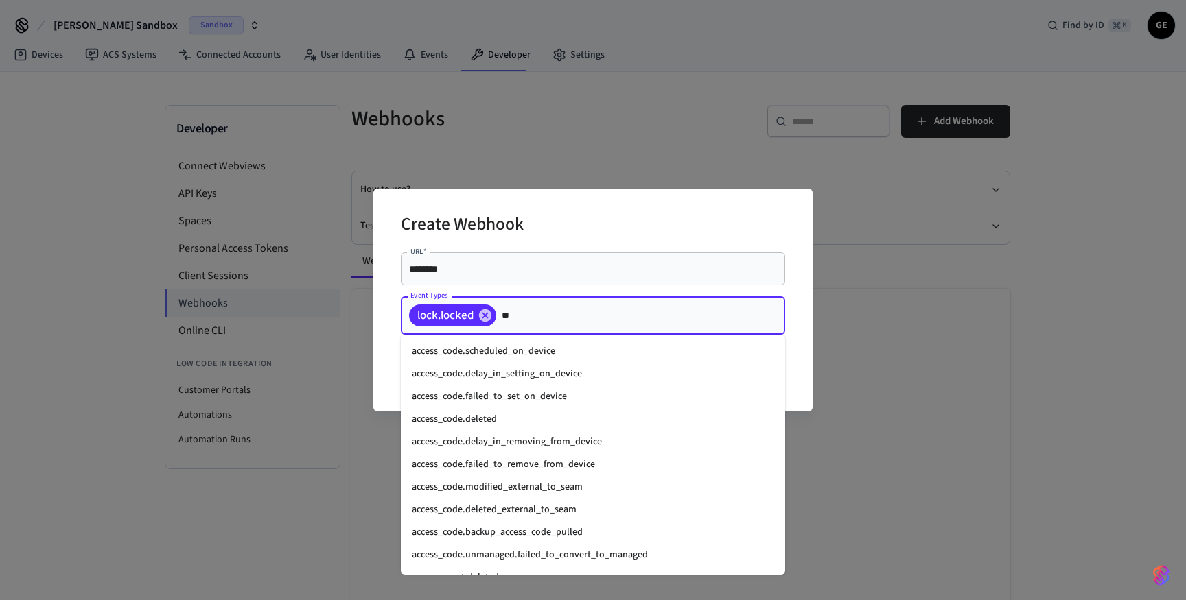
scroll to position [88, 0]
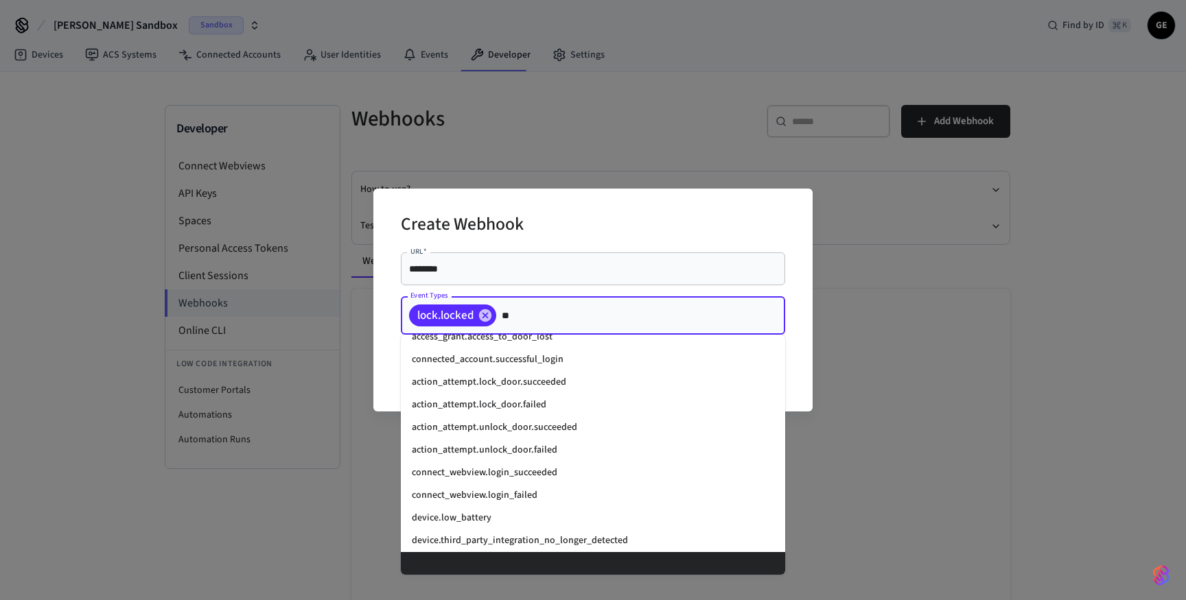
type input "*"
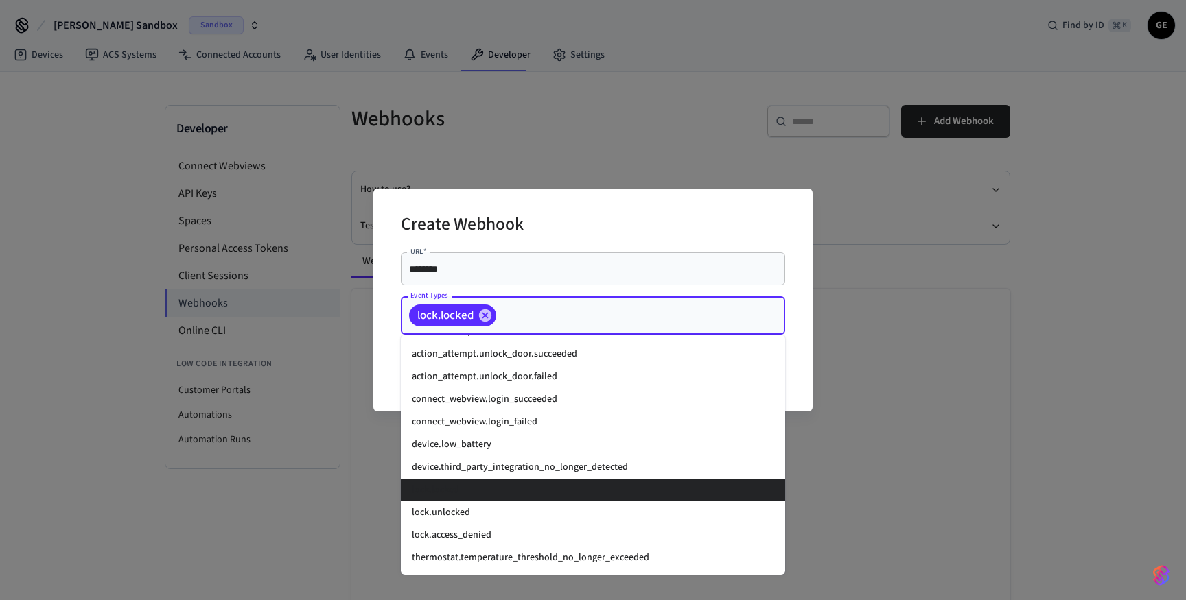
scroll to position [1600, 0]
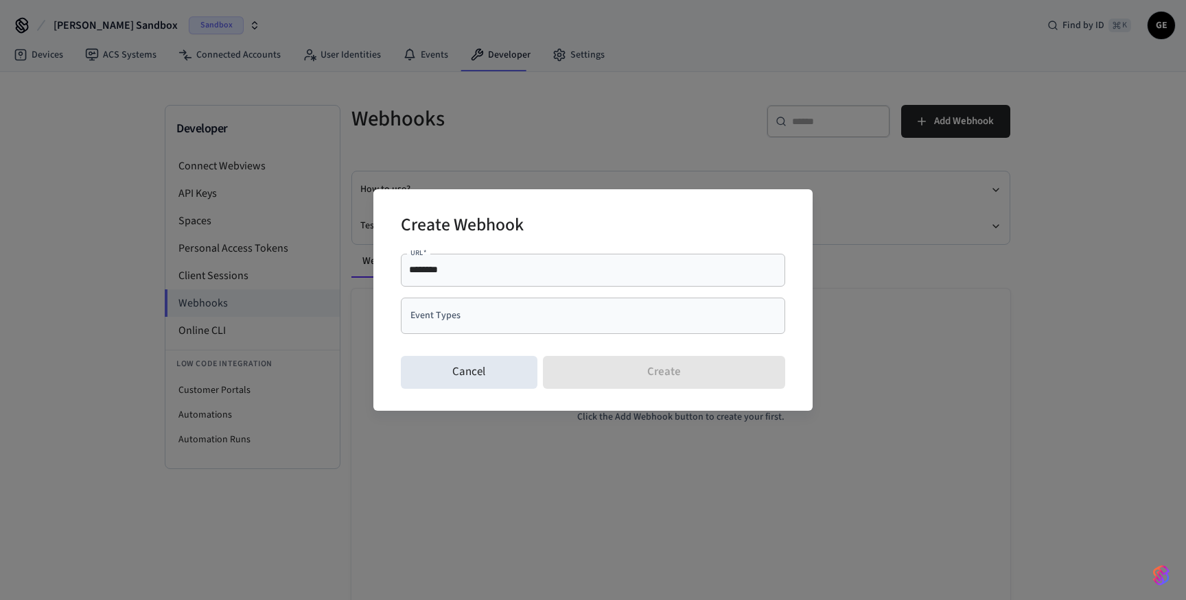
click at [792, 219] on div "Create Webhook URL   * ******** URL   * Event Types Event Types Cancel Create" at bounding box center [592, 299] width 439 height 221
click at [702, 375] on div "Cancel Create" at bounding box center [593, 373] width 384 height 44
click at [497, 374] on button "Cancel" at bounding box center [469, 372] width 137 height 33
